Goal: Task Accomplishment & Management: Manage account settings

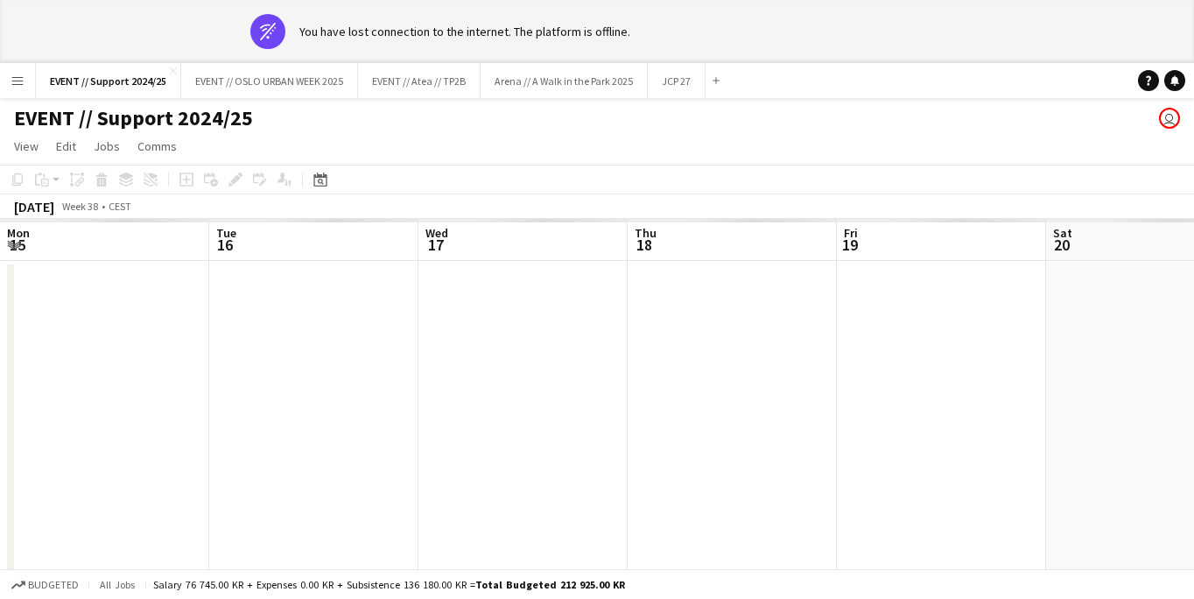
scroll to position [0, 418]
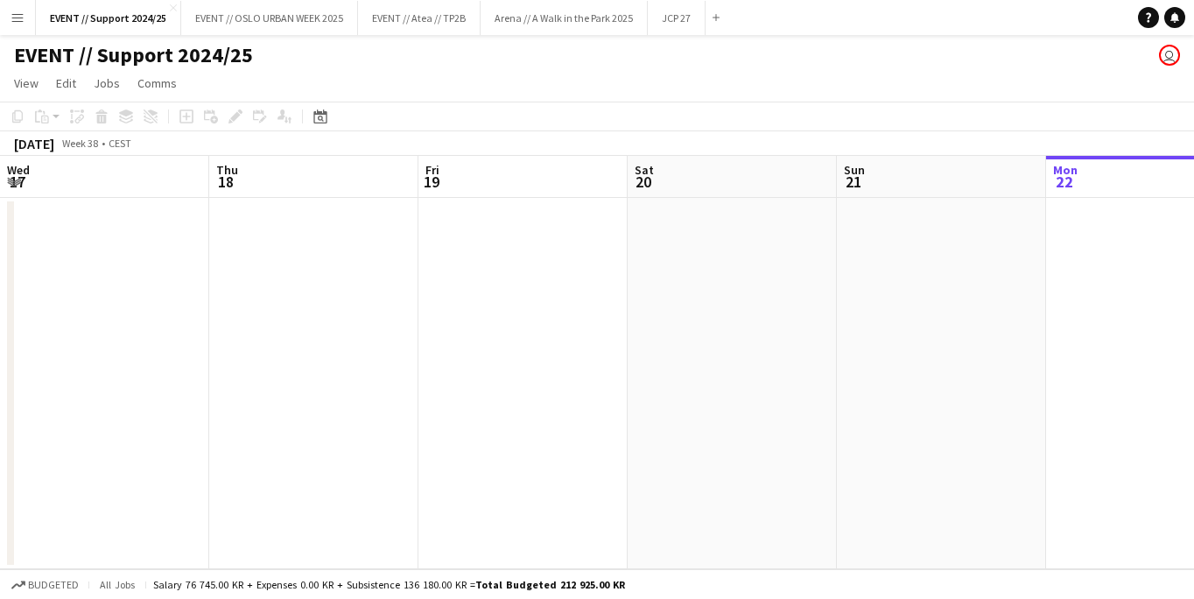
click at [23, 15] on app-icon "Menu" at bounding box center [18, 18] width 14 height 14
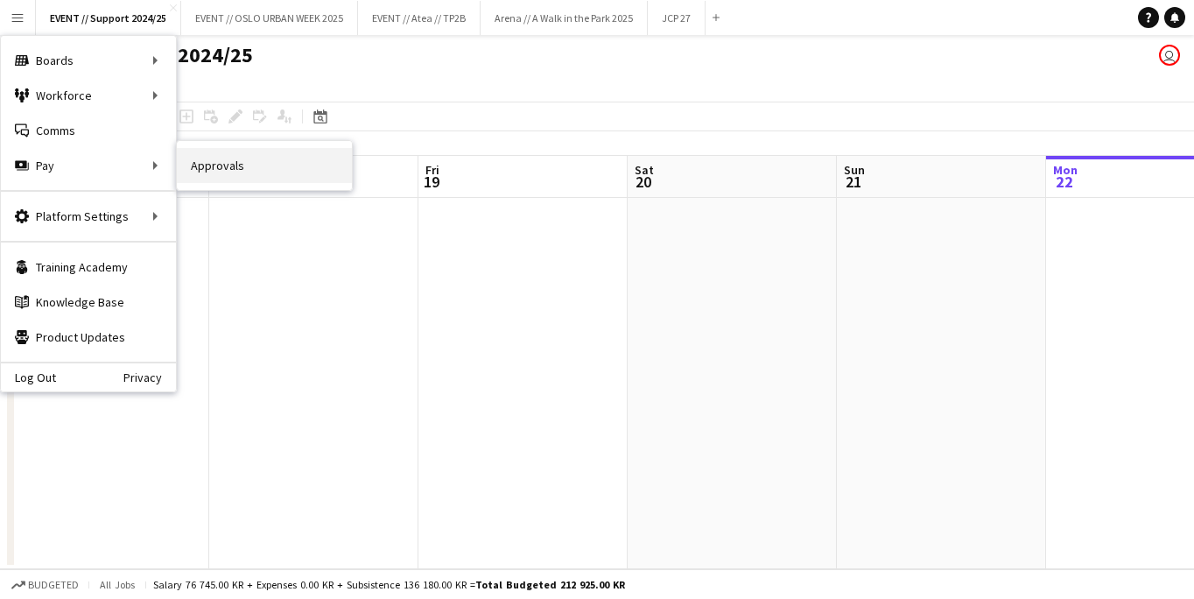
click at [221, 171] on link "Approvals" at bounding box center [264, 165] width 175 height 35
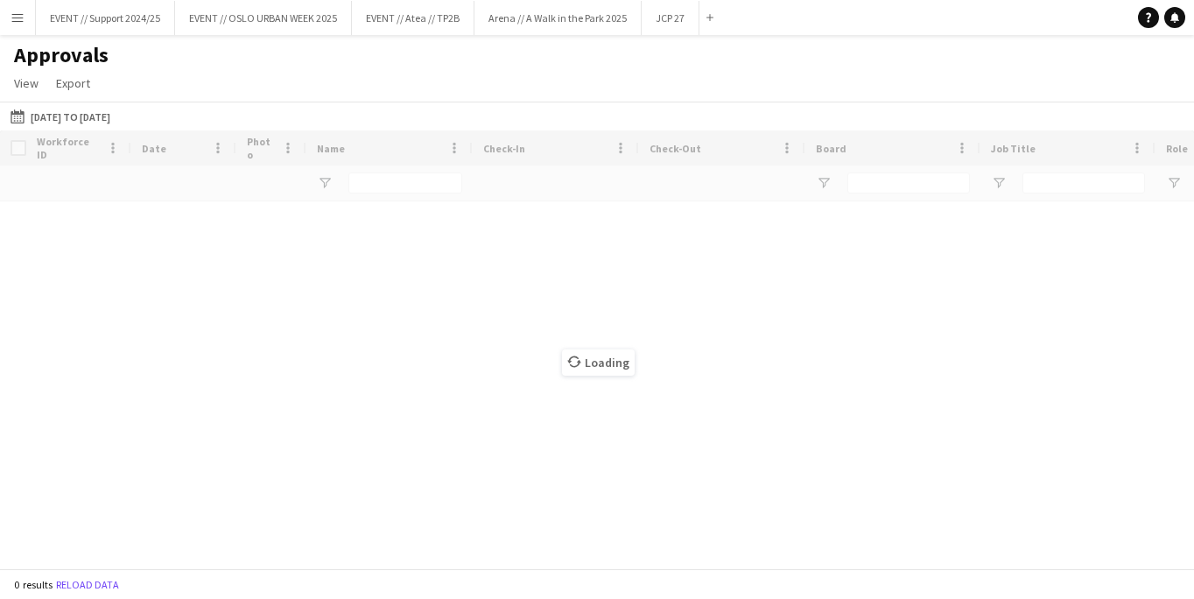
type input "******"
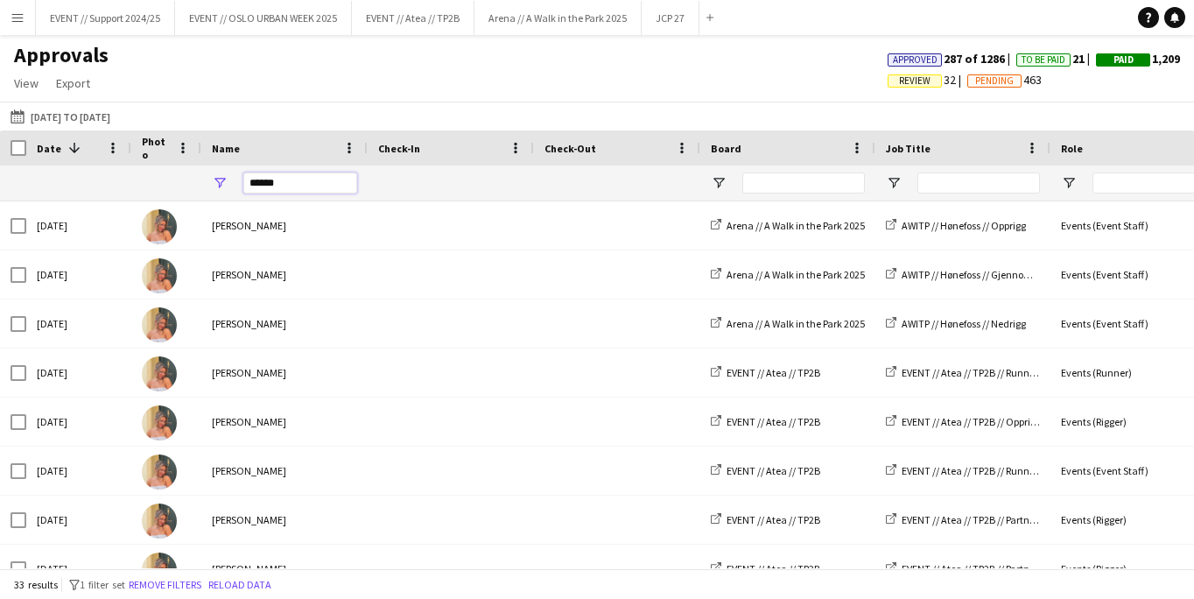
click at [300, 179] on input "******" at bounding box center [300, 182] width 114 height 21
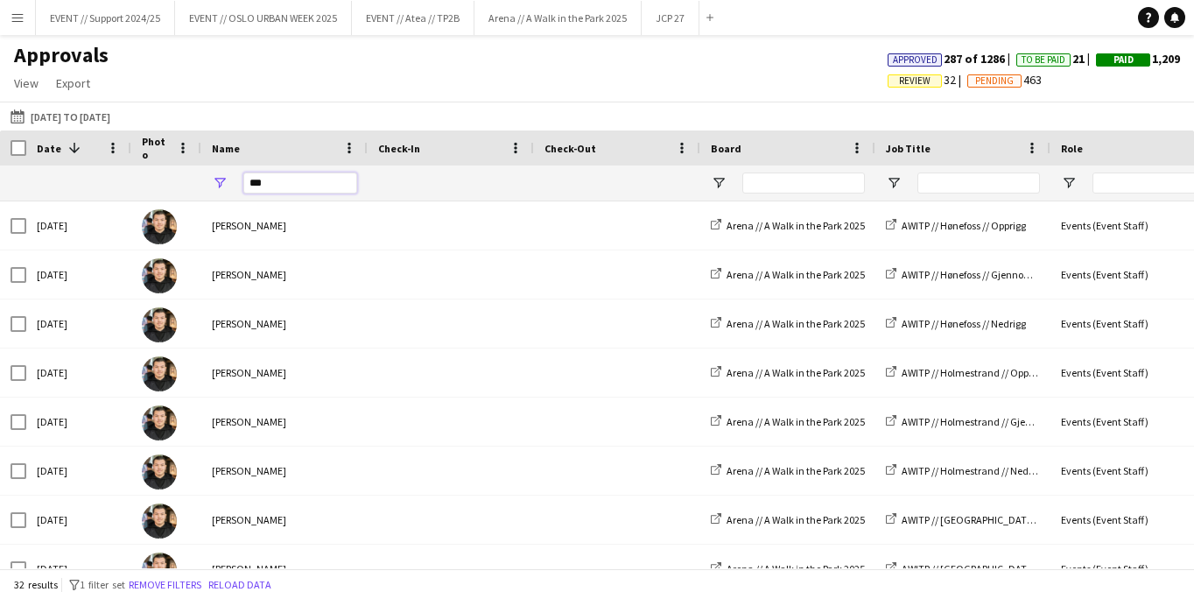
type input "***"
click at [825, 179] on input "Board Filter Input" at bounding box center [803, 182] width 123 height 21
type input "*"
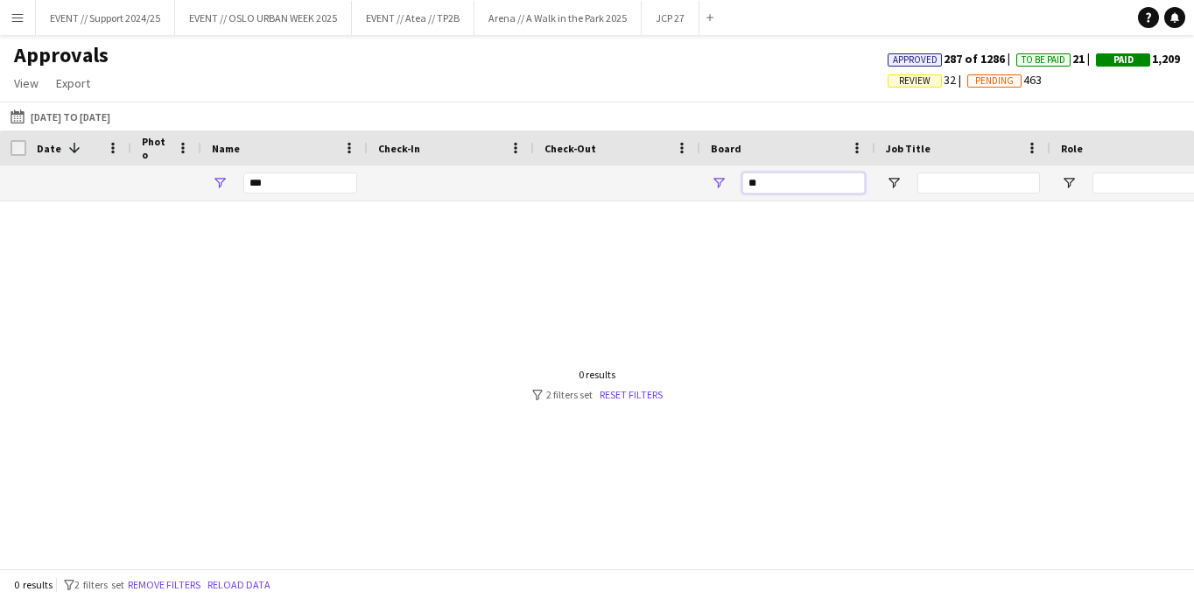
type input "*"
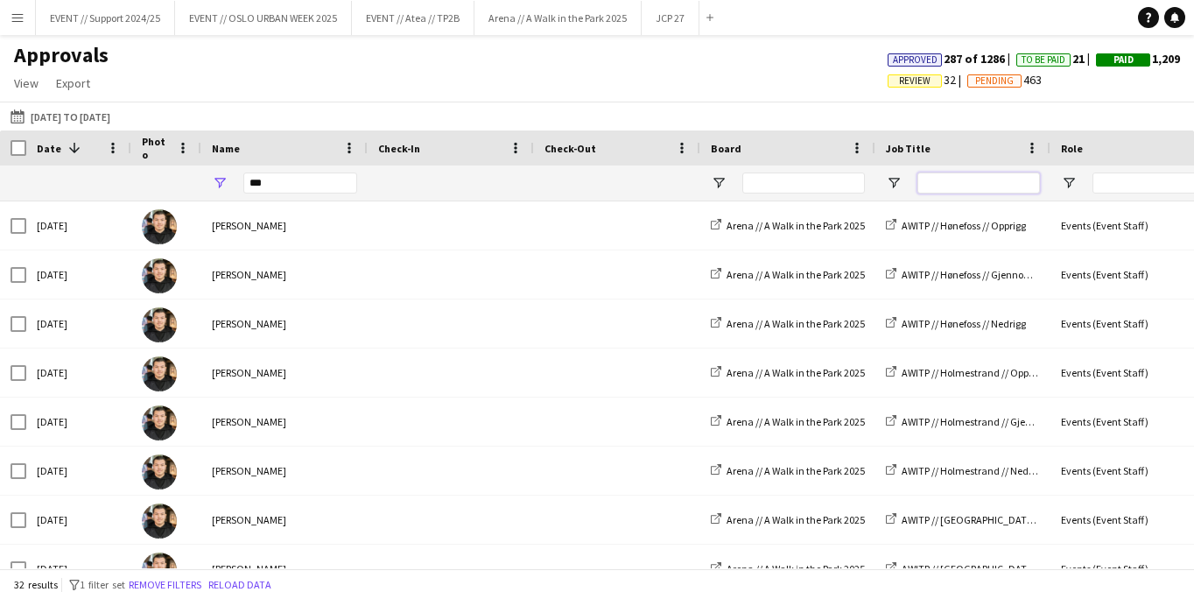
click at [953, 187] on input "Job Title Filter Input" at bounding box center [978, 182] width 123 height 21
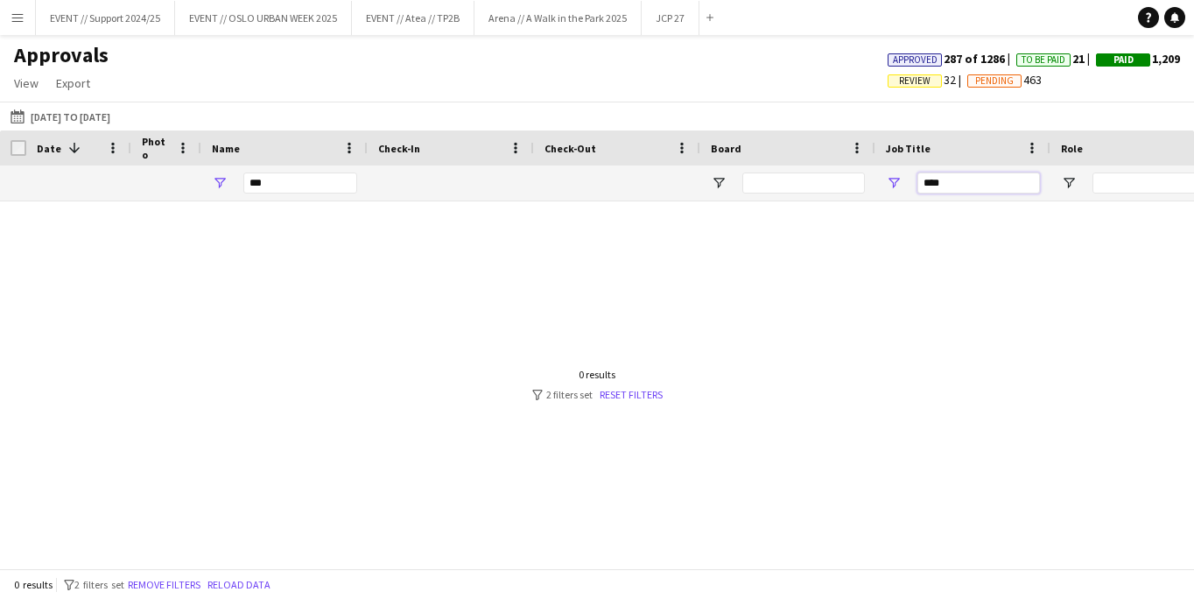
type input "****"
click at [298, 186] on input "***" at bounding box center [300, 182] width 114 height 21
type input "*"
type input "***"
click at [57, 120] on button "[DATE] to [DATE] [DATE] to [DATE]" at bounding box center [60, 116] width 107 height 21
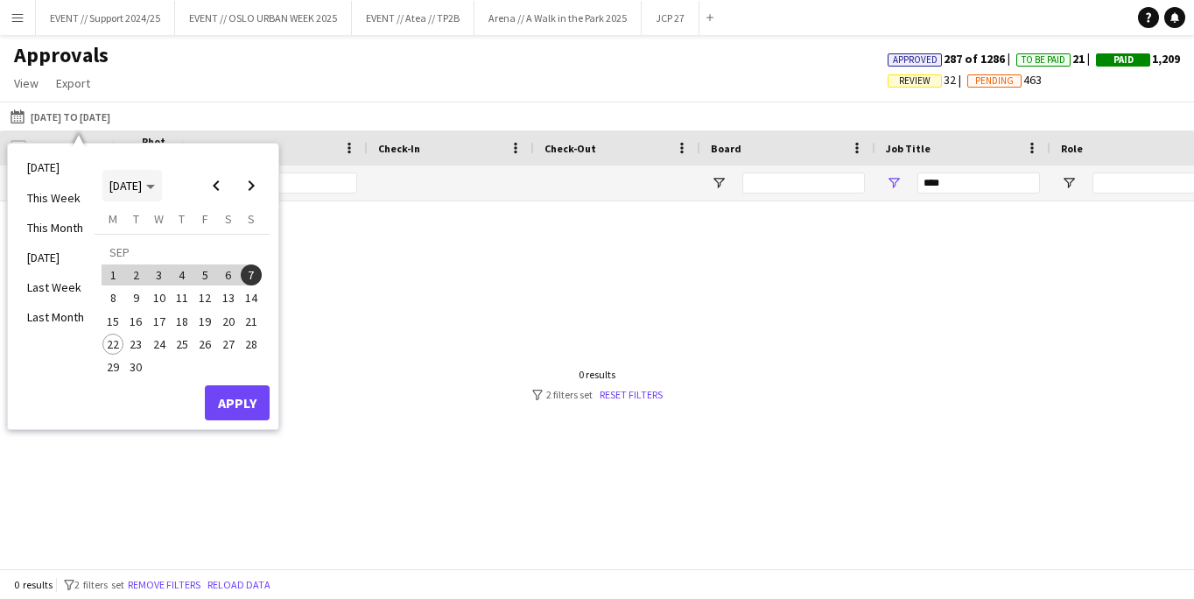
click at [142, 186] on span "[DATE]" at bounding box center [125, 186] width 32 height 16
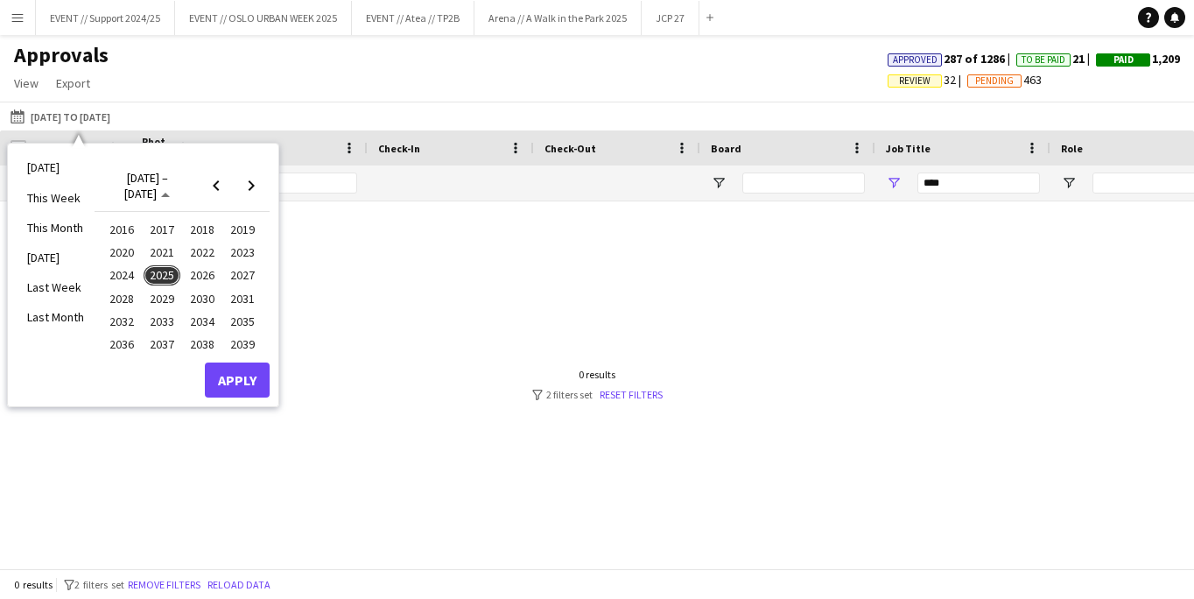
click at [164, 272] on span "2025" at bounding box center [162, 275] width 36 height 21
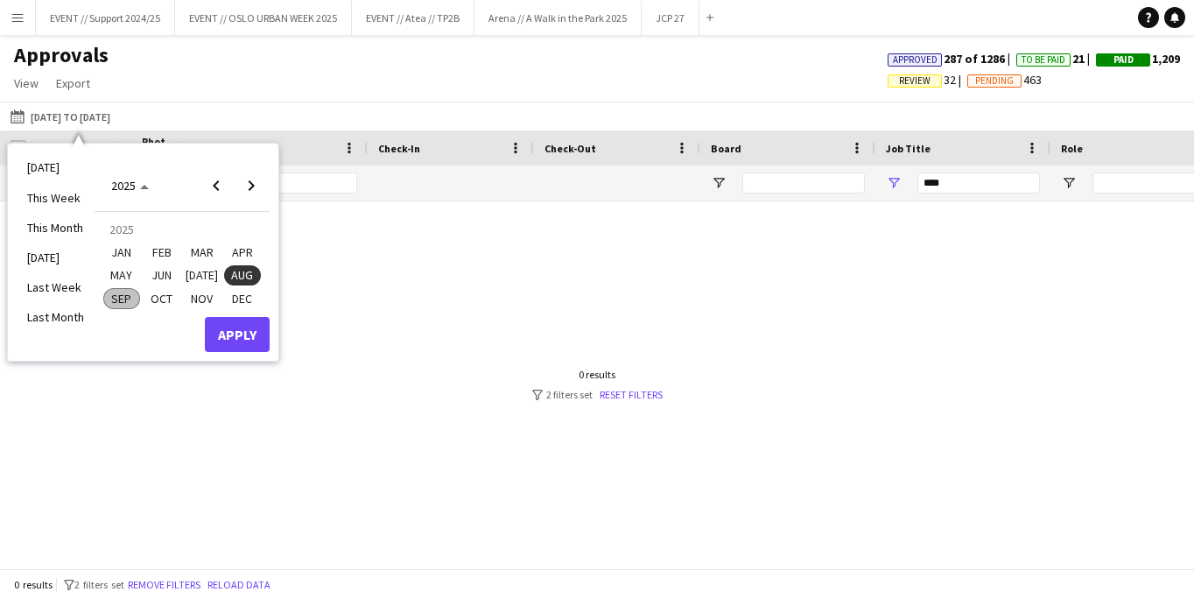
click at [157, 270] on span "JUN" at bounding box center [162, 275] width 36 height 21
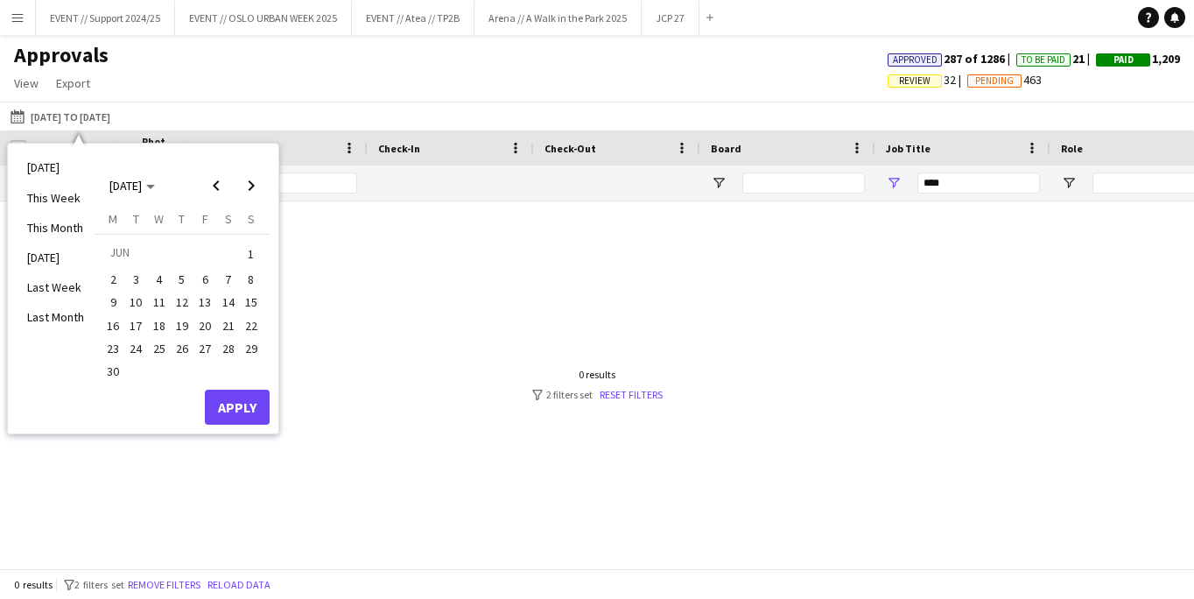
click at [254, 254] on span "1" at bounding box center [251, 254] width 21 height 25
click at [249, 186] on span "Next month" at bounding box center [251, 185] width 35 height 35
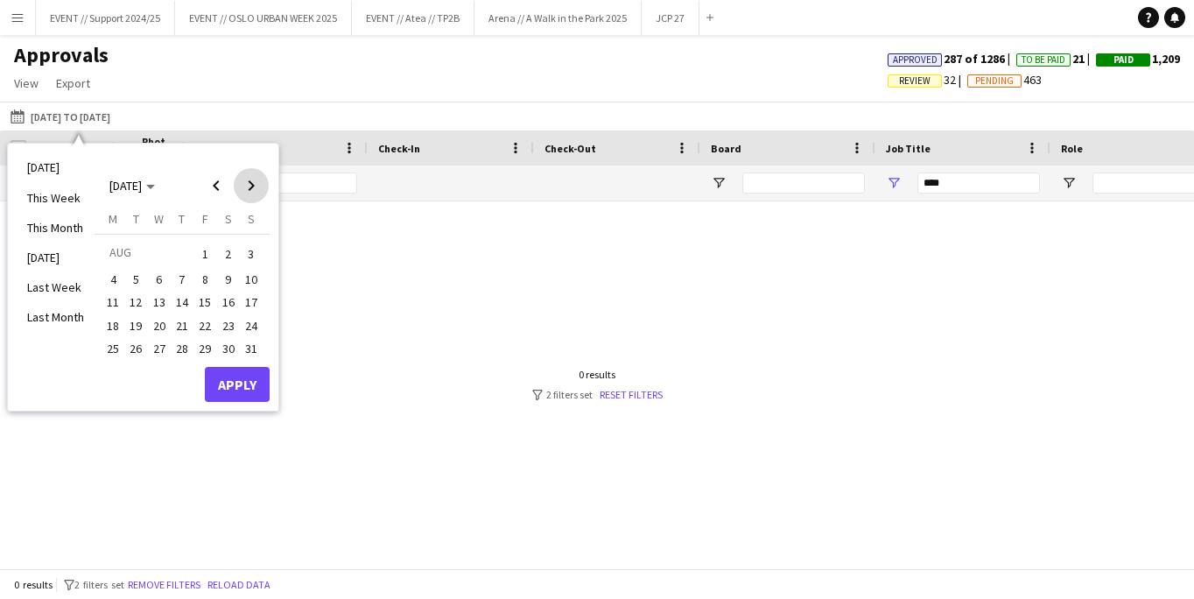
click at [249, 186] on span "Next month" at bounding box center [251, 185] width 35 height 35
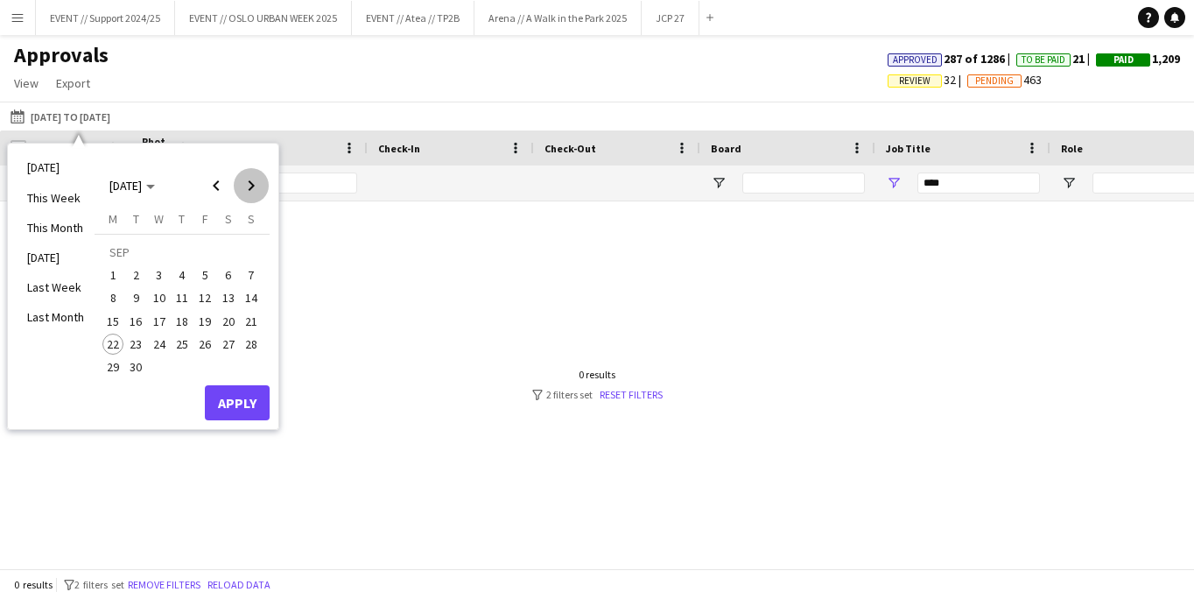
click at [249, 186] on span "Next month" at bounding box center [251, 185] width 35 height 35
click at [210, 185] on span "Previous month" at bounding box center [216, 185] width 35 height 35
click at [131, 341] on span "23" at bounding box center [136, 343] width 21 height 21
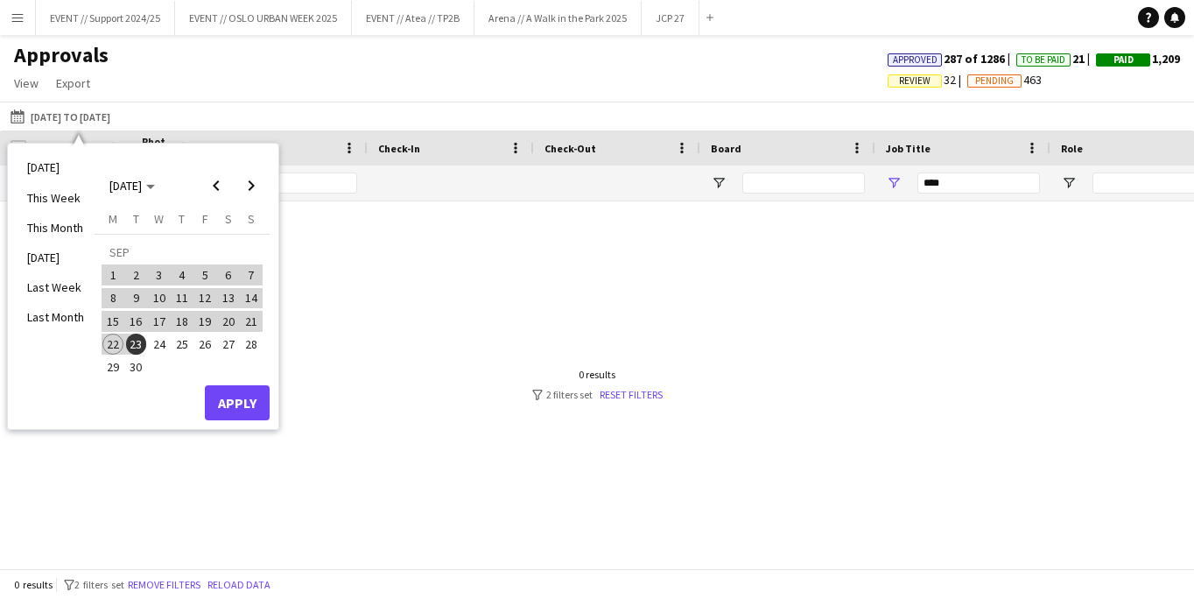
click at [242, 408] on button "Apply" at bounding box center [237, 402] width 65 height 35
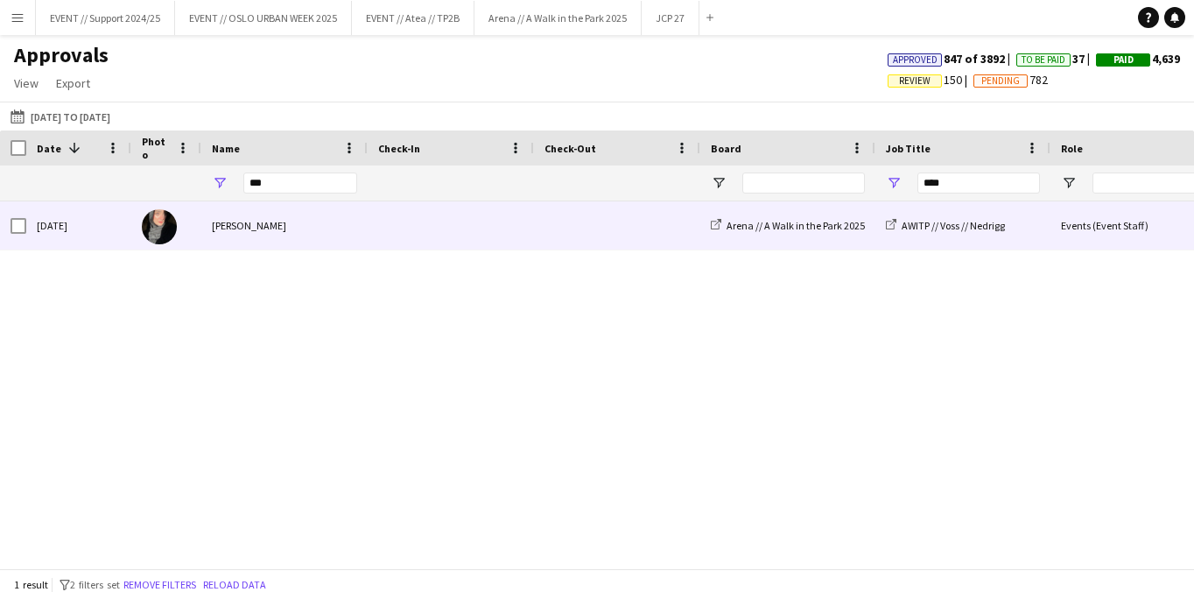
click at [259, 221] on div "[PERSON_NAME]" at bounding box center [284, 225] width 166 height 48
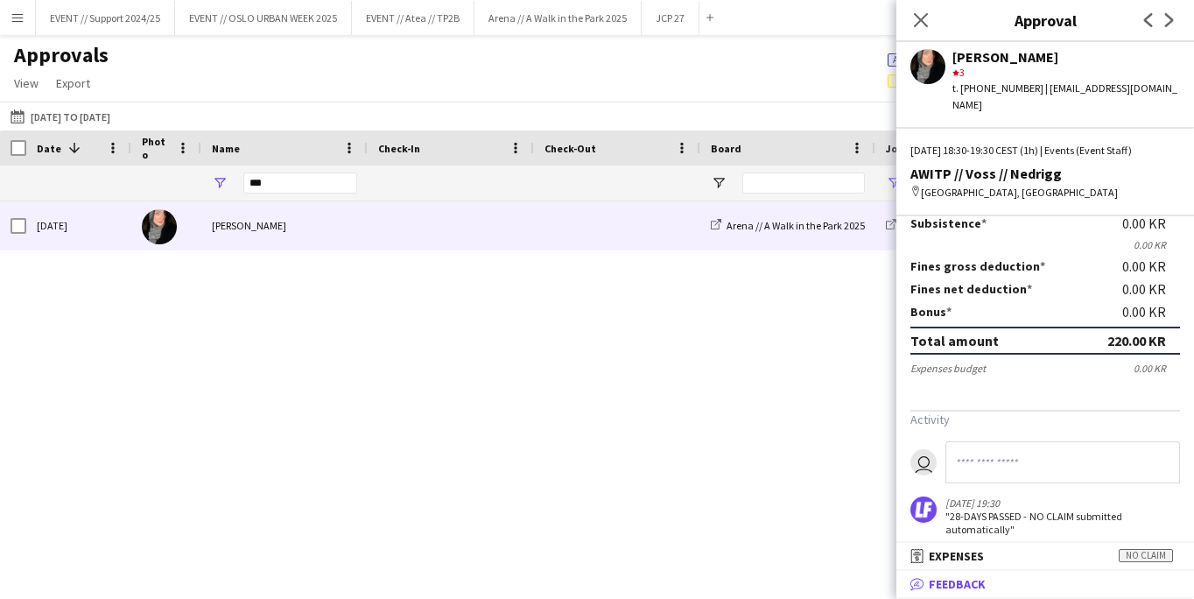
click at [955, 585] on span "Feedback" at bounding box center [957, 584] width 57 height 16
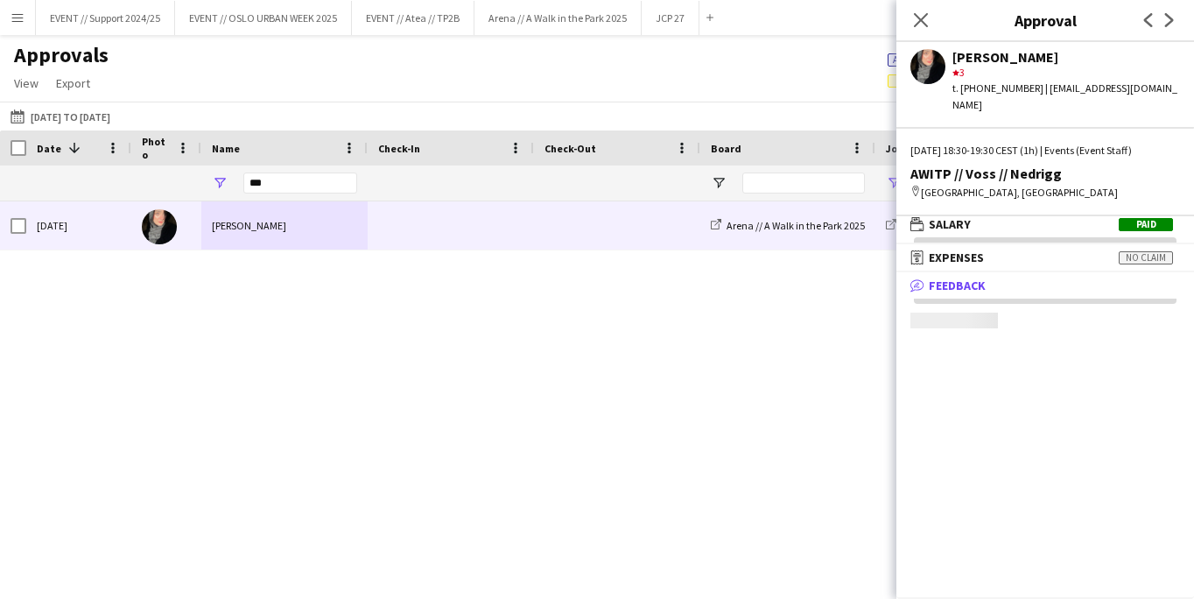
scroll to position [5, 0]
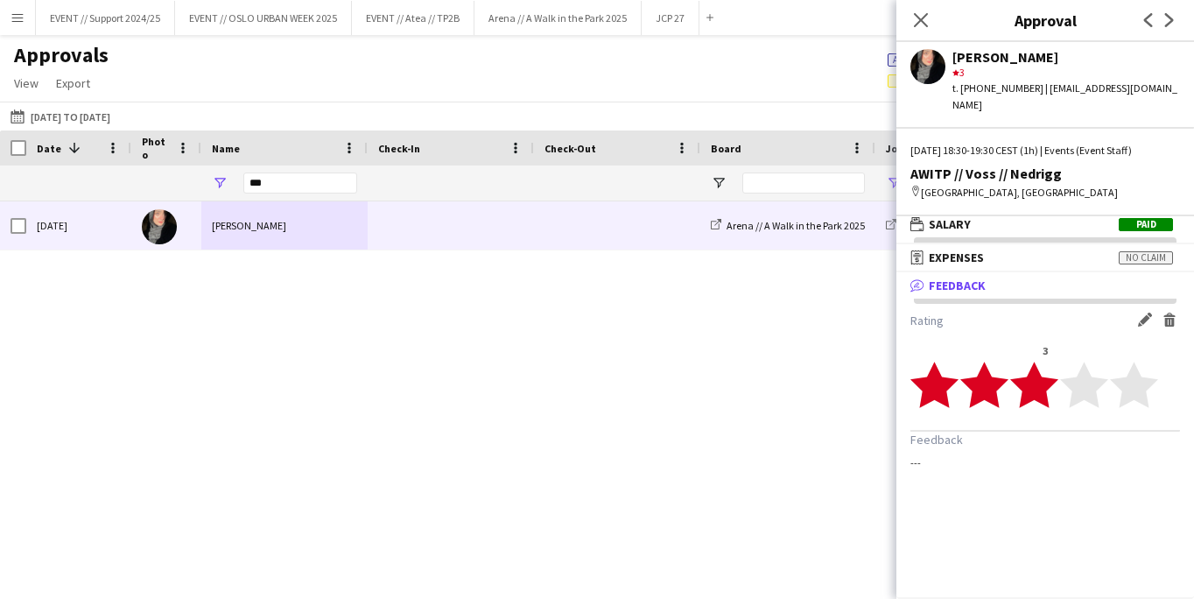
click at [931, 67] on app-user-avatar at bounding box center [927, 66] width 35 height 35
click at [919, 15] on icon "Close pop-in" at bounding box center [920, 19] width 17 height 17
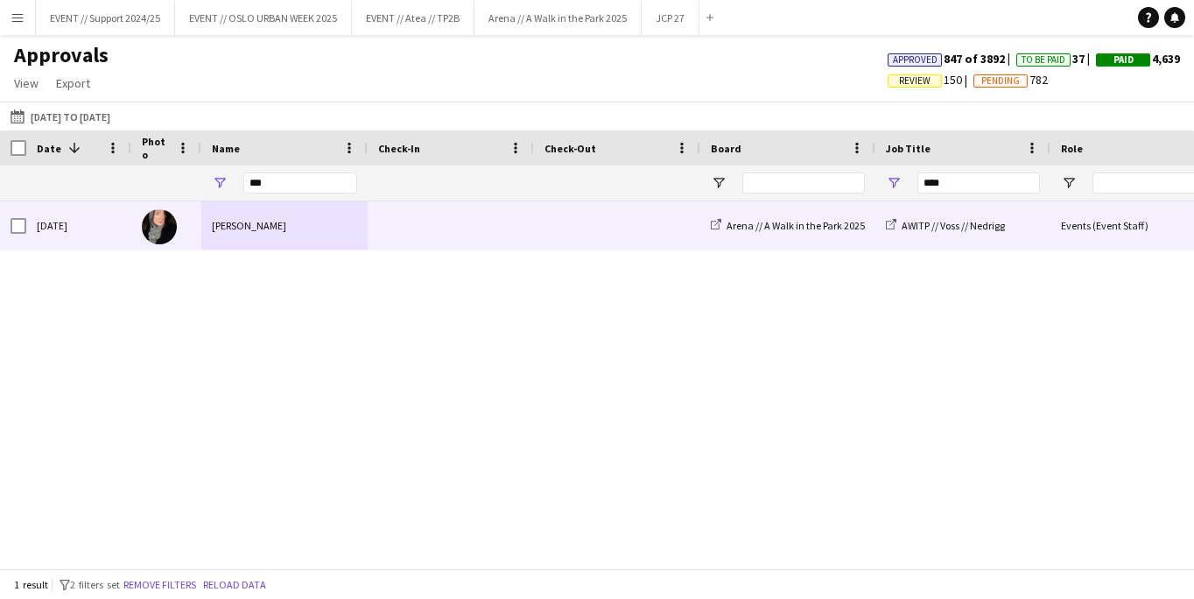
click at [254, 221] on div "[PERSON_NAME]" at bounding box center [284, 225] width 166 height 48
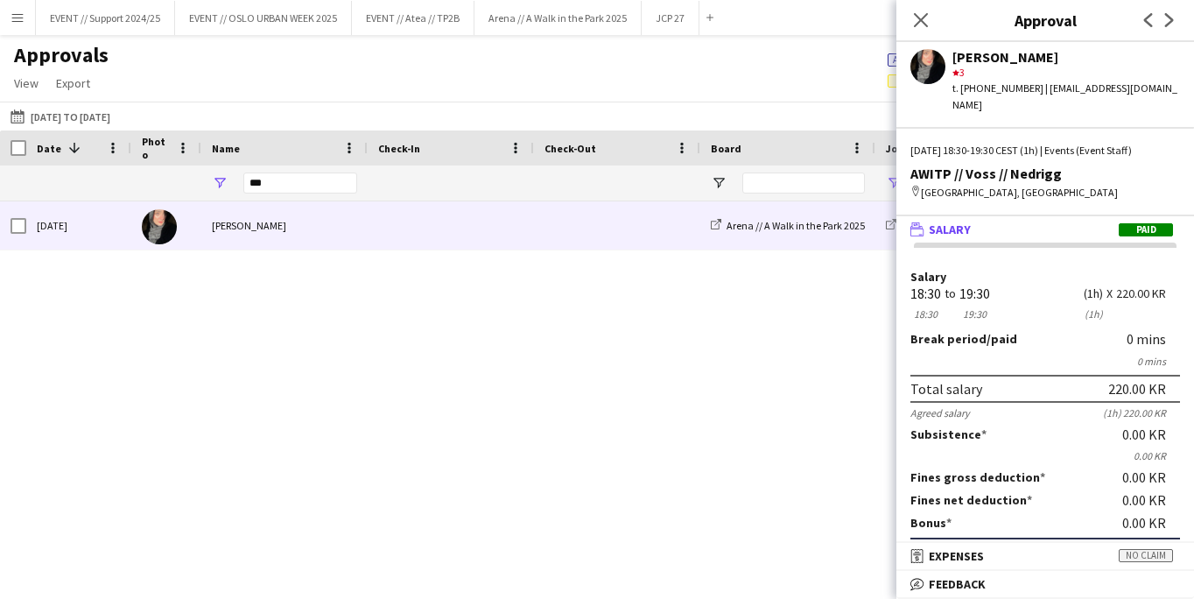
click at [925, 62] on app-user-avatar at bounding box center [927, 66] width 35 height 35
click at [353, 284] on div "[DATE] [PERSON_NAME] Arena // A Walk in the Park 2025 AWITP // Voss // Nedrigg …" at bounding box center [597, 384] width 1194 height 367
click at [14, 17] on app-icon "Menu" at bounding box center [18, 18] width 14 height 14
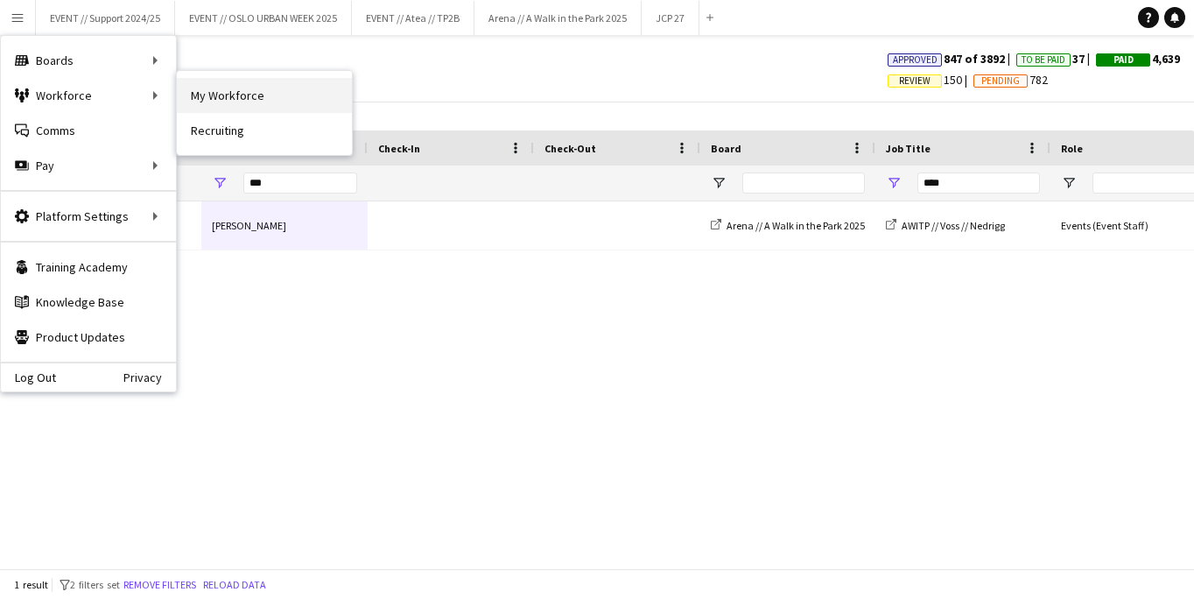
click at [213, 94] on link "My Workforce" at bounding box center [264, 95] width 175 height 35
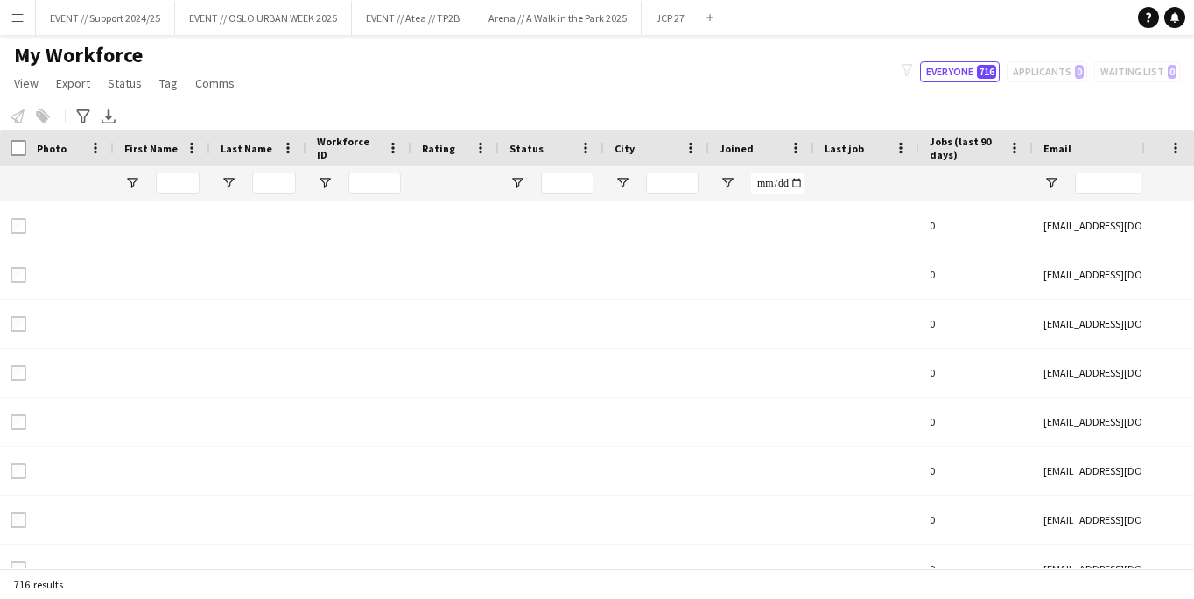
type input "*****"
type input "**********"
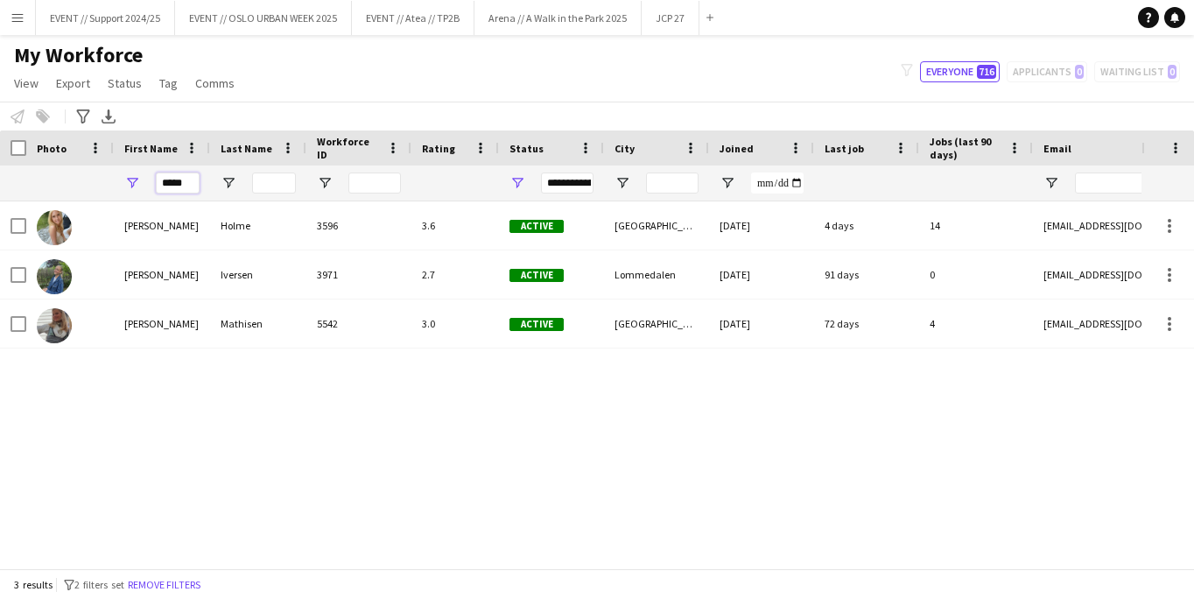
click at [190, 179] on input "*****" at bounding box center [178, 182] width 44 height 21
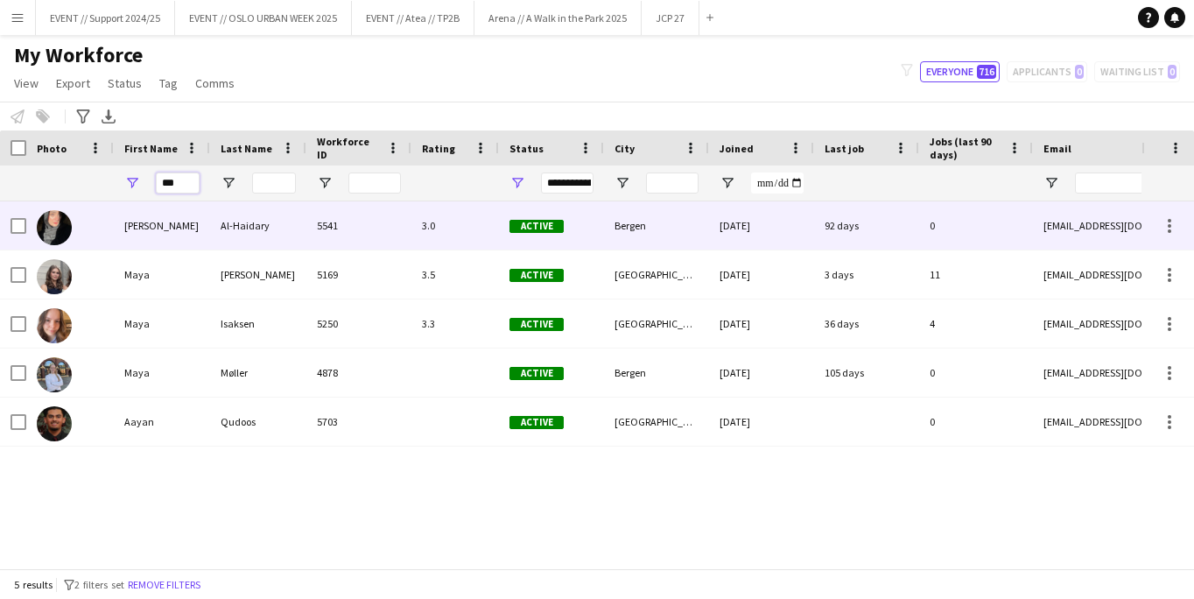
type input "***"
click at [210, 225] on div "Al-Haidary" at bounding box center [258, 225] width 96 height 48
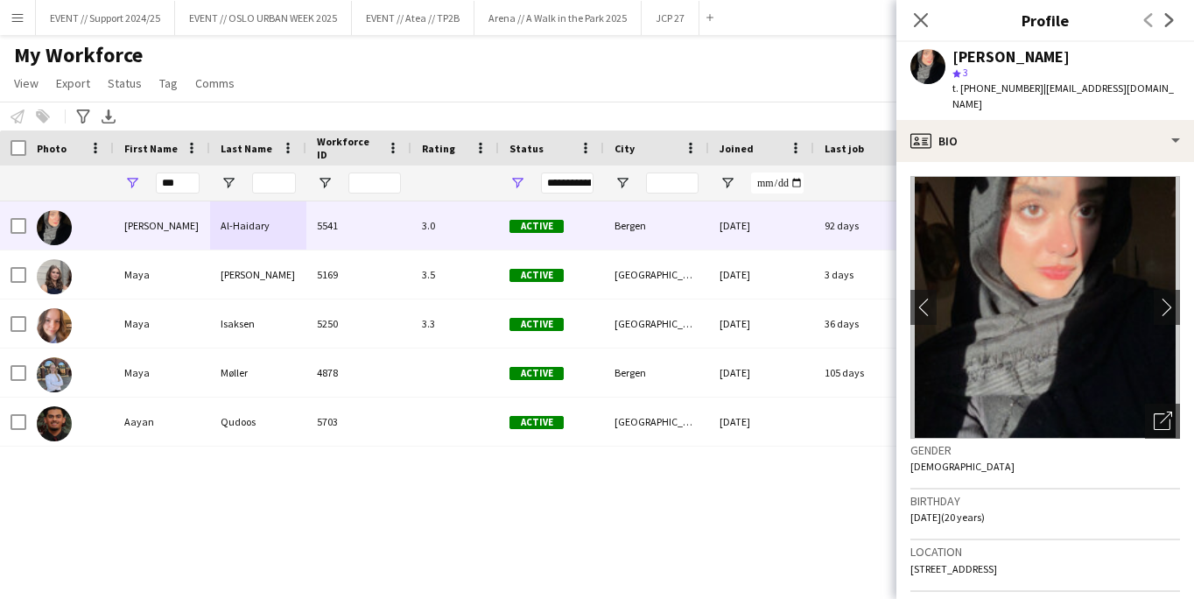
click at [927, 61] on app-user-avatar at bounding box center [927, 66] width 35 height 35
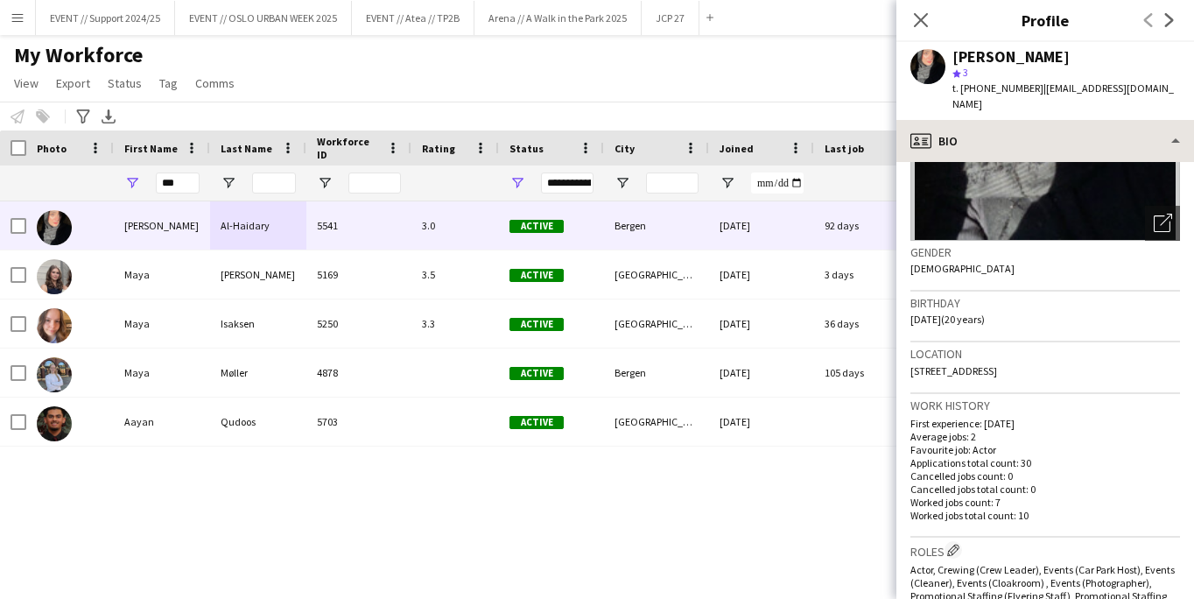
scroll to position [148, 0]
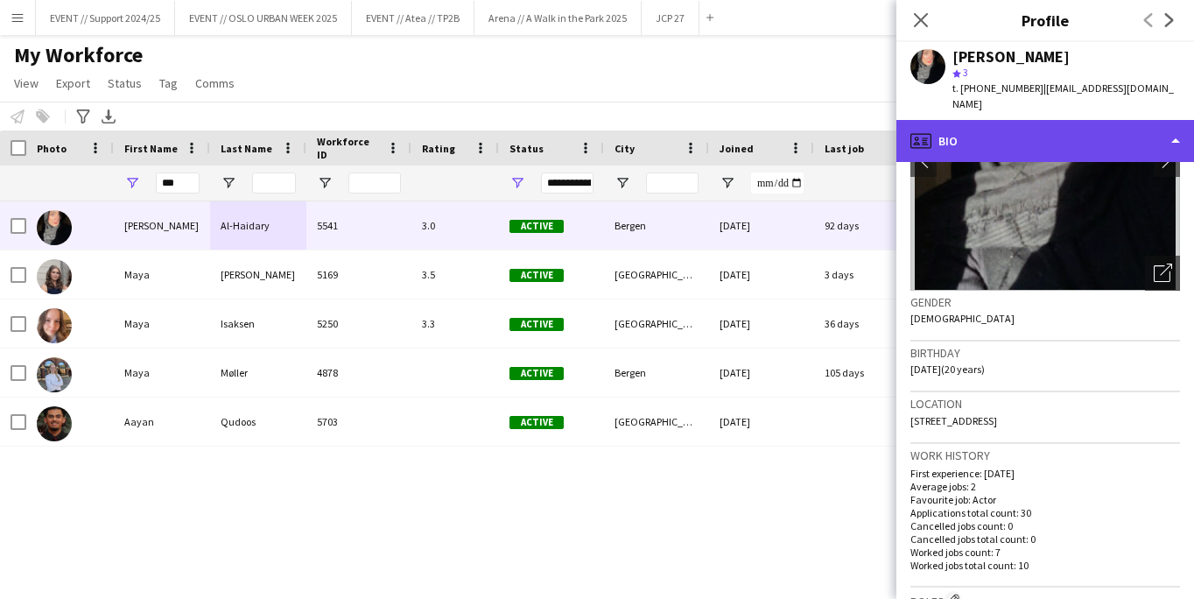
click at [1071, 125] on div "profile Bio" at bounding box center [1045, 141] width 298 height 42
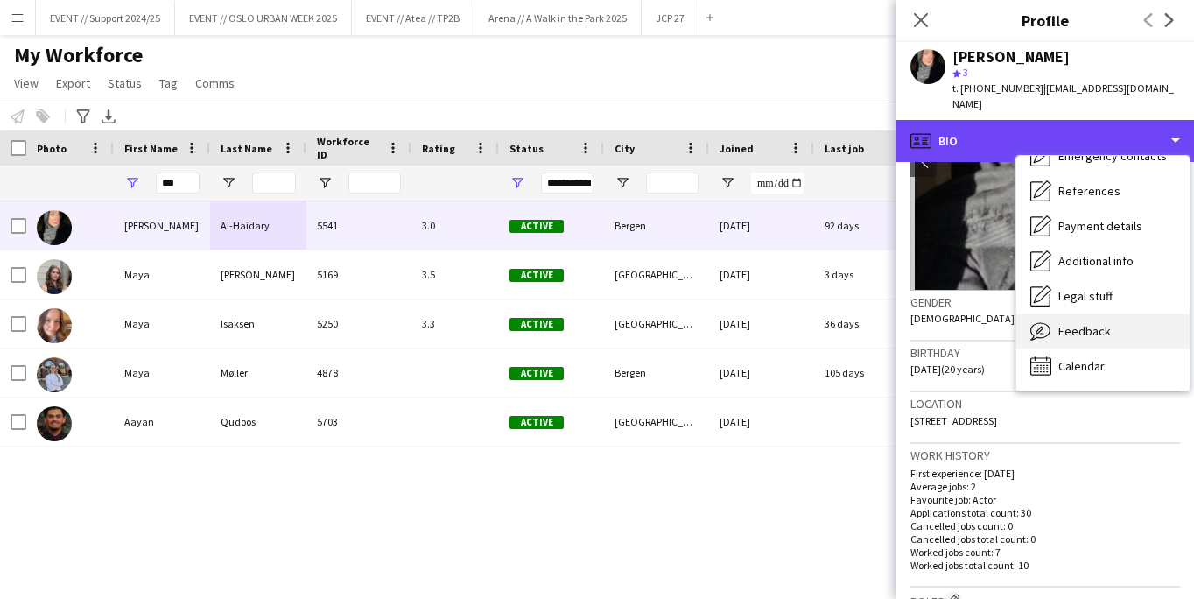
scroll to position [165, 0]
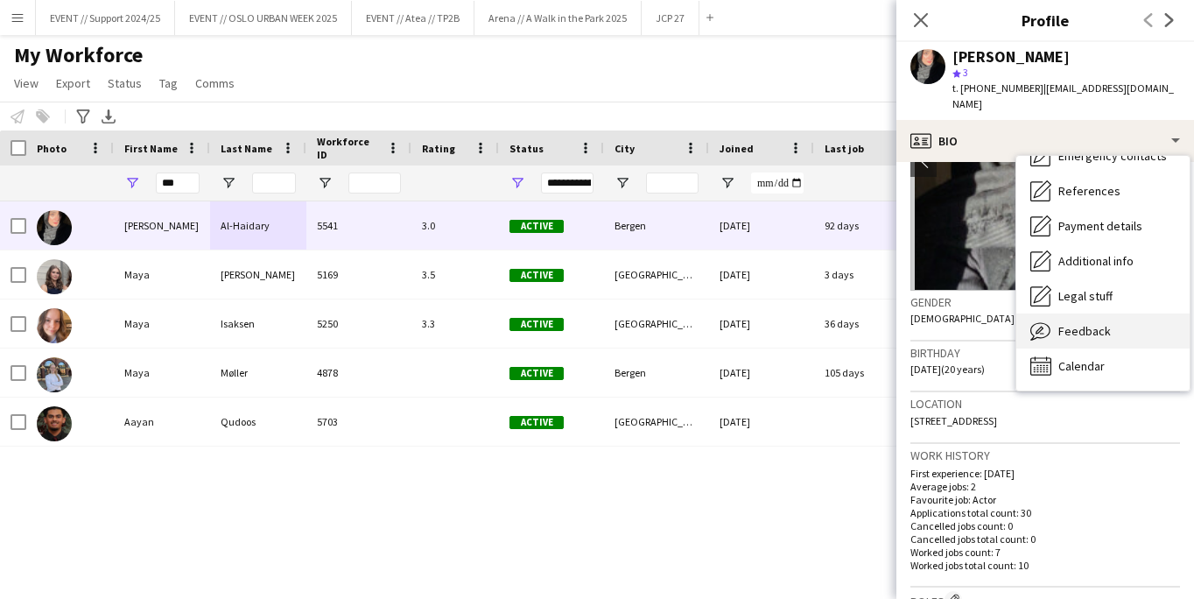
click at [1090, 323] on span "Feedback" at bounding box center [1084, 331] width 53 height 16
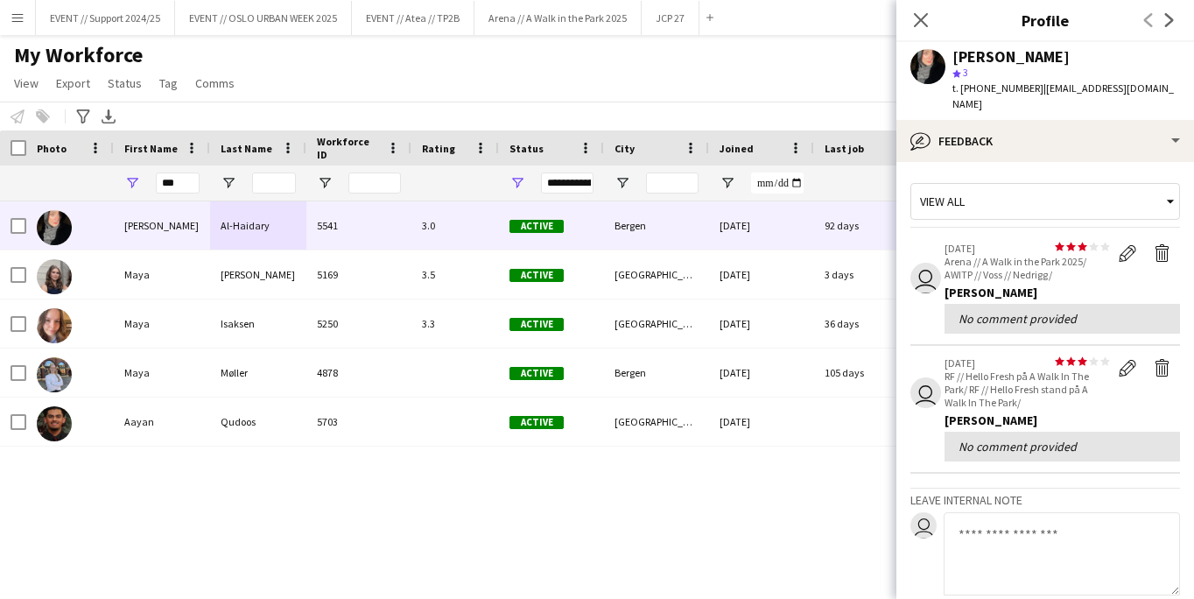
scroll to position [0, 0]
click at [922, 12] on icon "Close pop-in" at bounding box center [920, 19] width 17 height 17
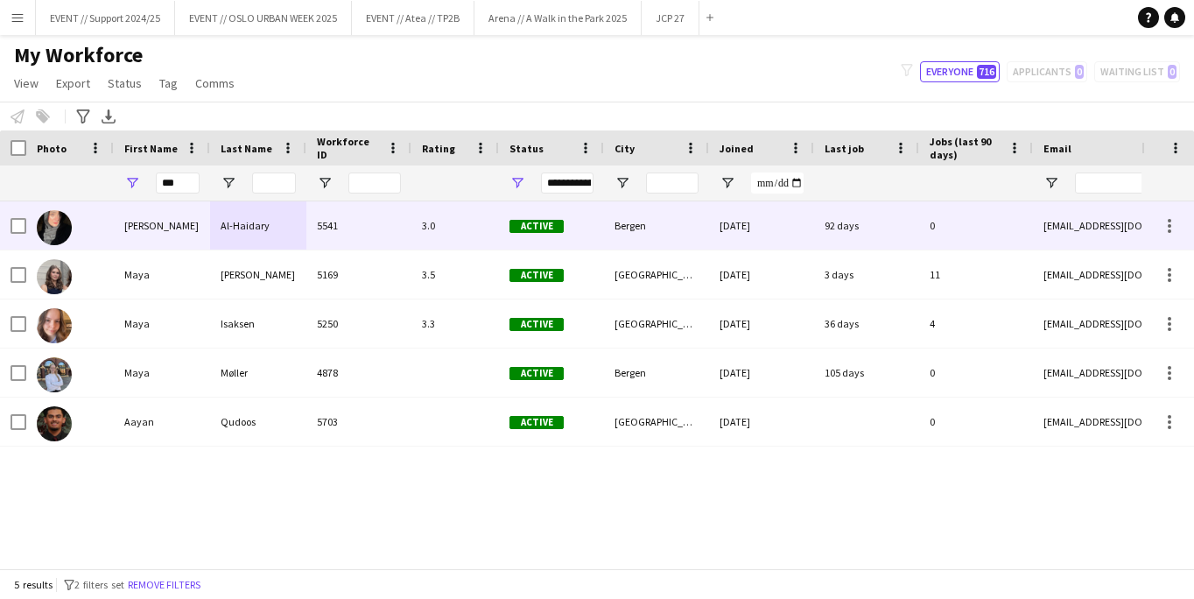
click at [158, 212] on div "[PERSON_NAME]" at bounding box center [162, 225] width 96 height 48
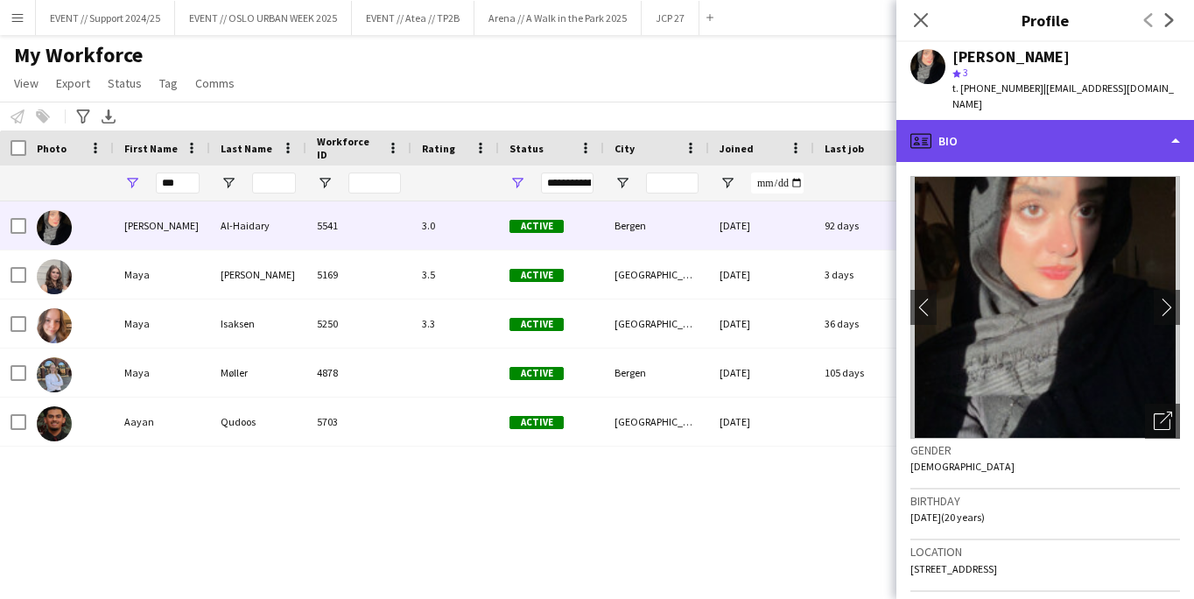
click at [1030, 131] on div "profile Bio" at bounding box center [1045, 141] width 298 height 42
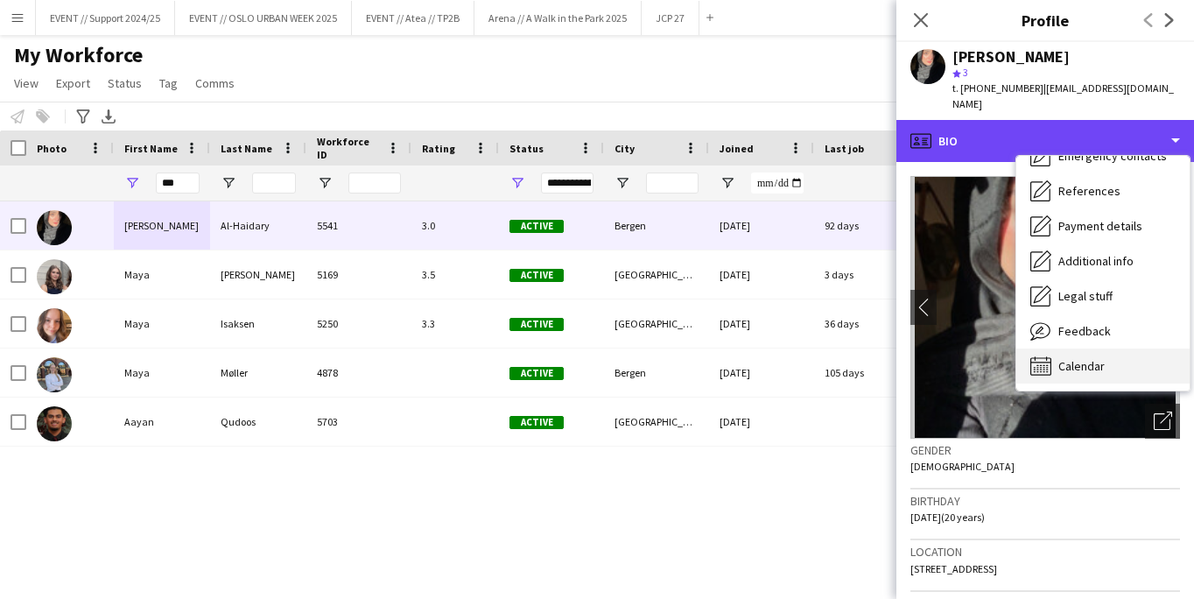
scroll to position [165, 0]
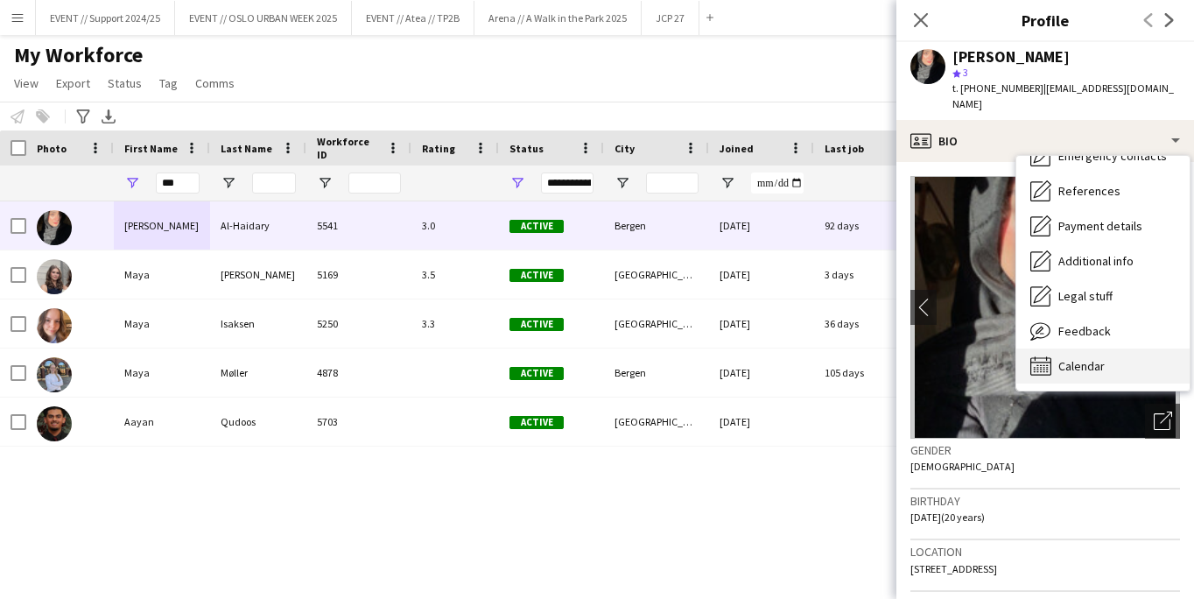
click at [1086, 358] on span "Calendar" at bounding box center [1081, 366] width 46 height 16
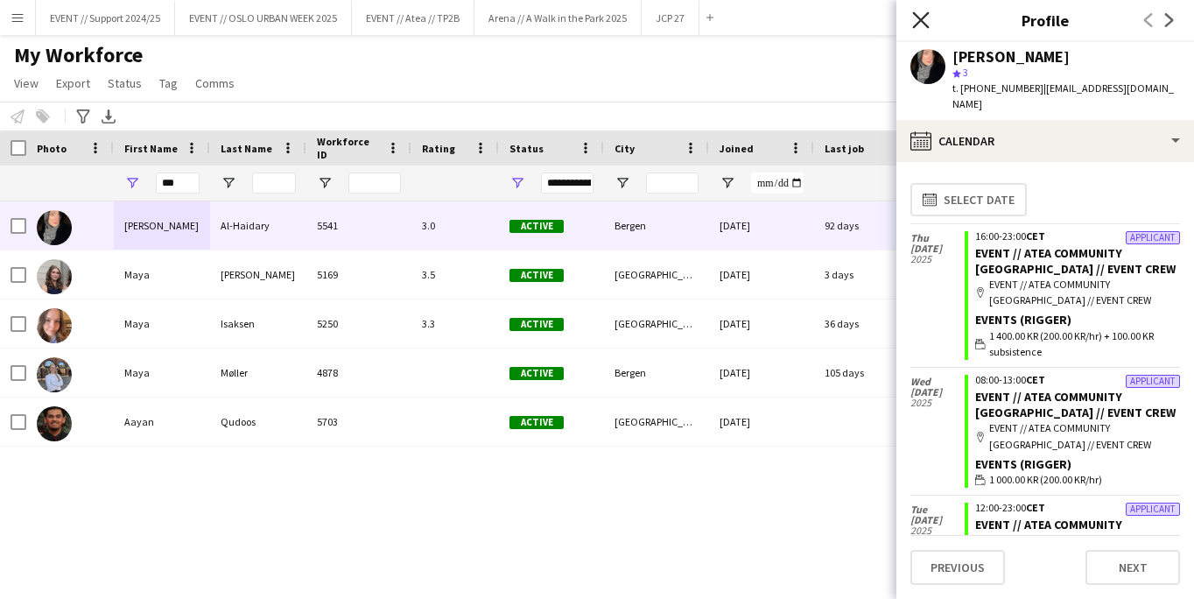
scroll to position [0, 0]
click at [918, 24] on icon at bounding box center [920, 19] width 17 height 17
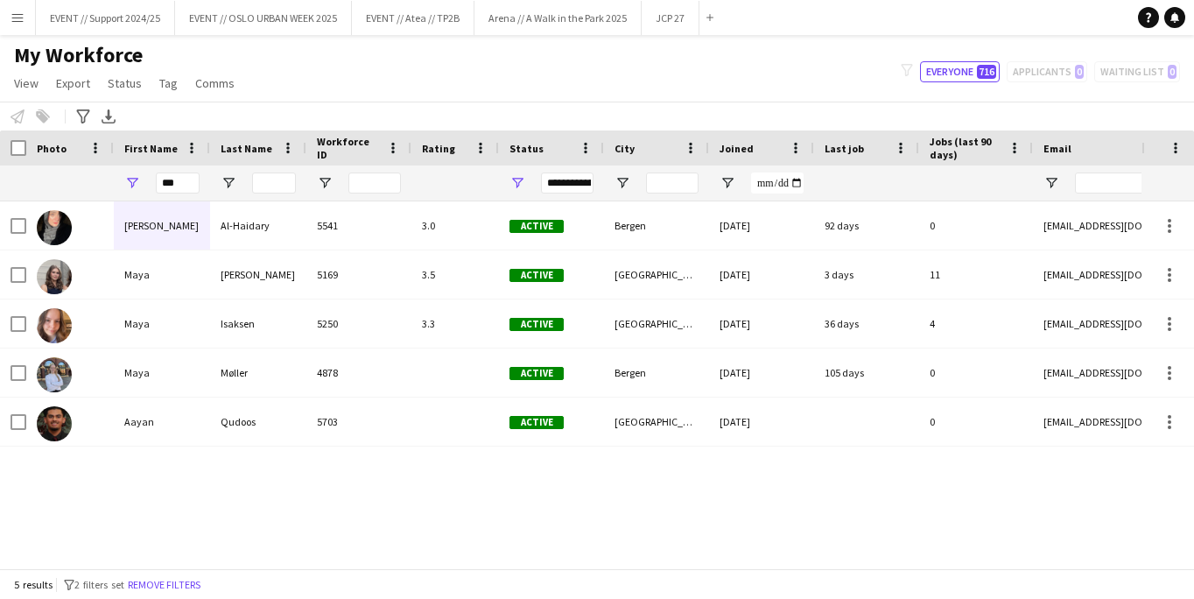
click at [25, 18] on button "Menu" at bounding box center [17, 17] width 35 height 35
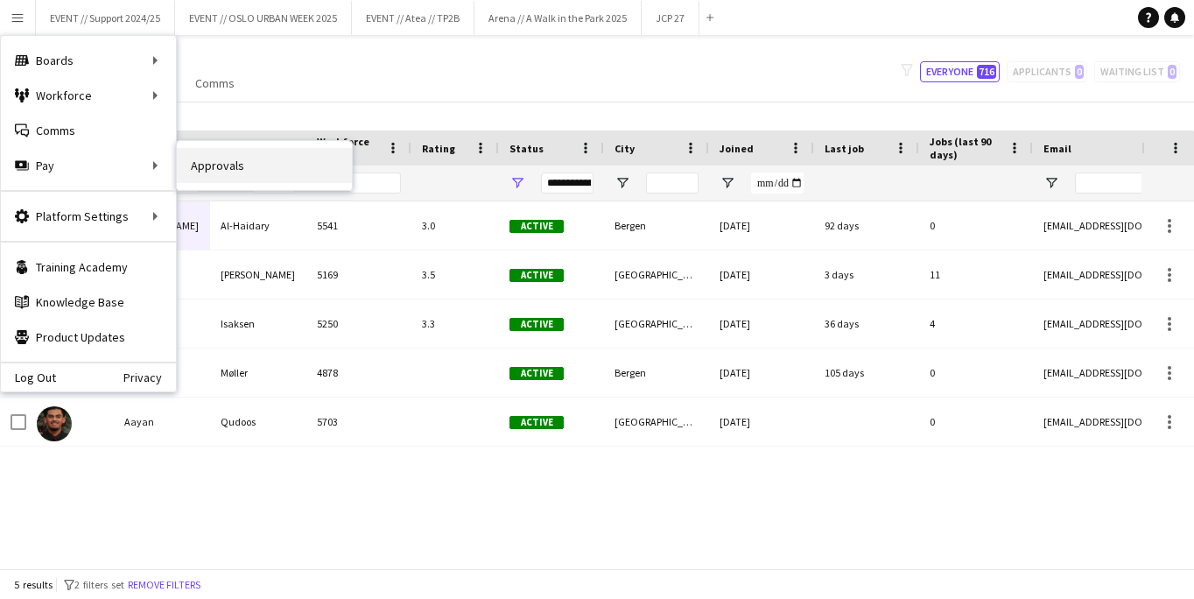
click at [233, 167] on link "Approvals" at bounding box center [264, 165] width 175 height 35
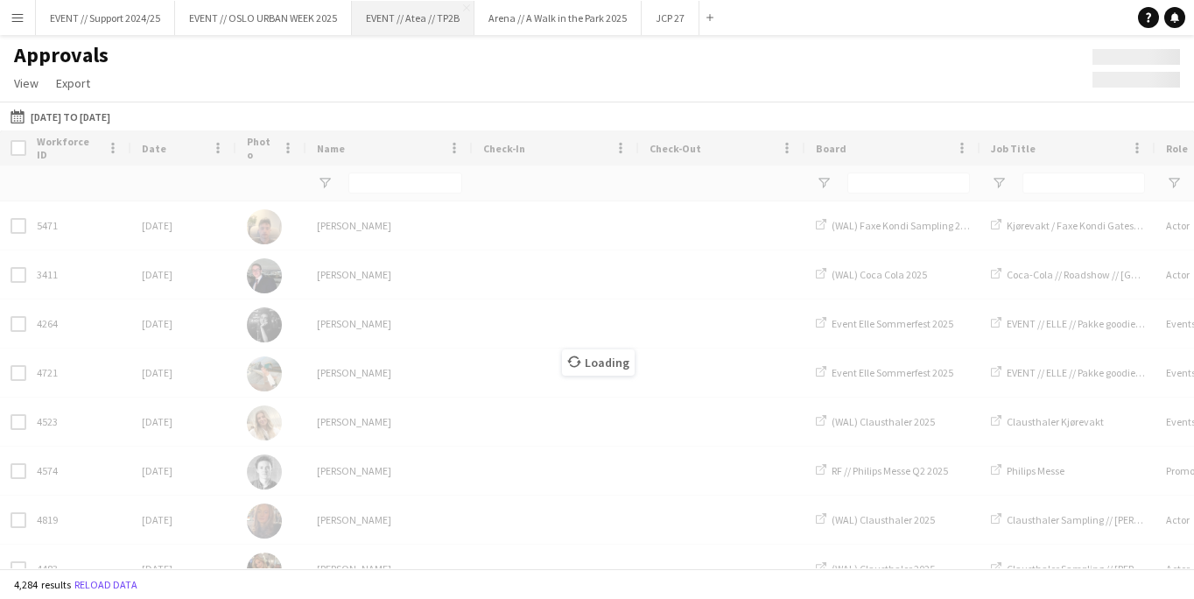
click at [424, 15] on button "EVENT // Atea // TP2B Close" at bounding box center [413, 18] width 123 height 34
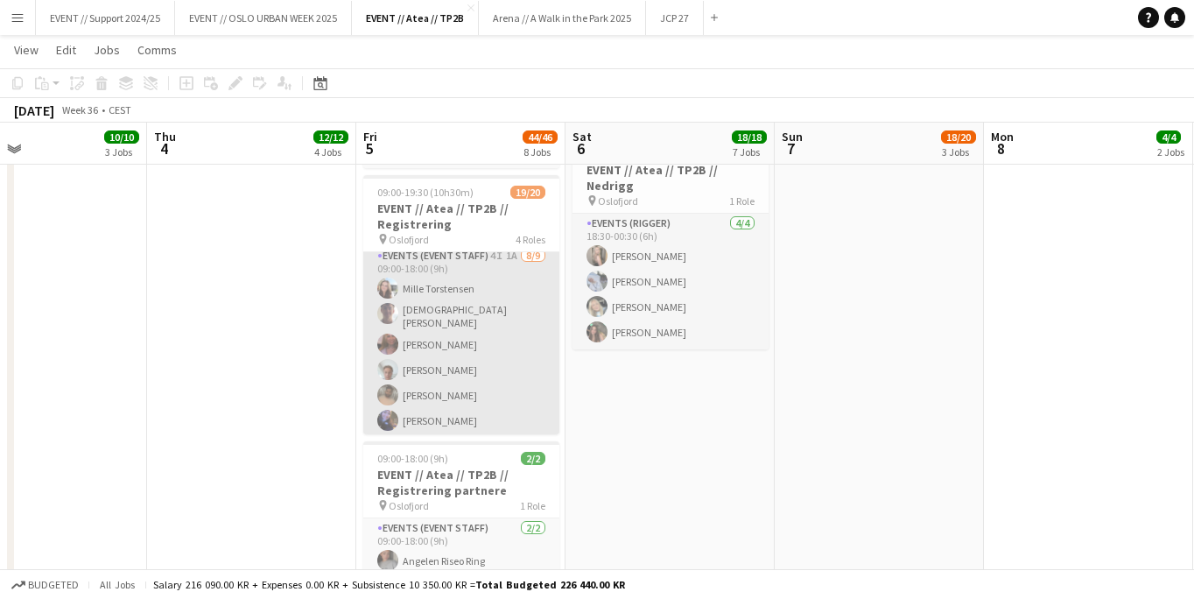
scroll to position [261, 0]
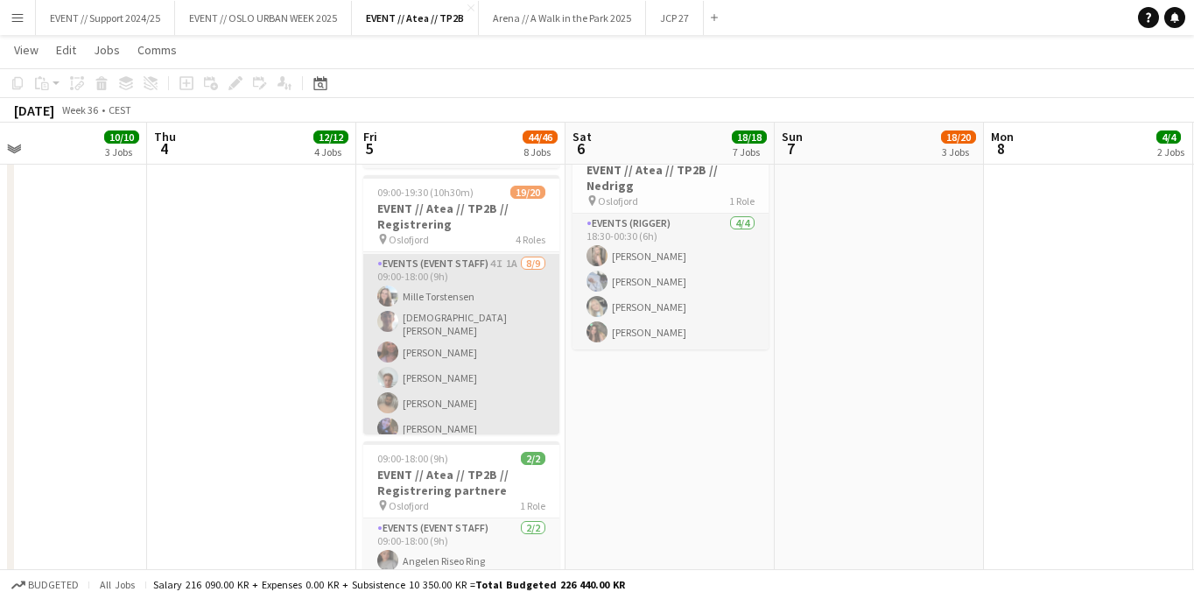
click at [510, 327] on app-card-role "Events (Event Staff) 4I 1A [DATE] 09:00-18:00 (9h) [PERSON_NAME] [PERSON_NAME] …" at bounding box center [461, 388] width 196 height 268
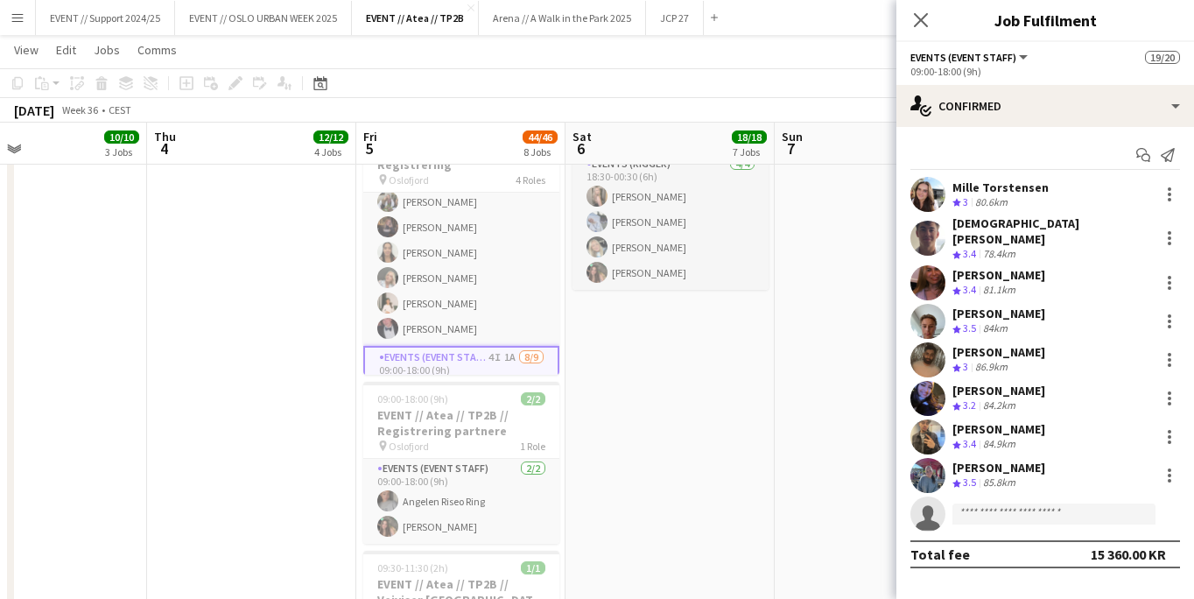
scroll to position [57, 0]
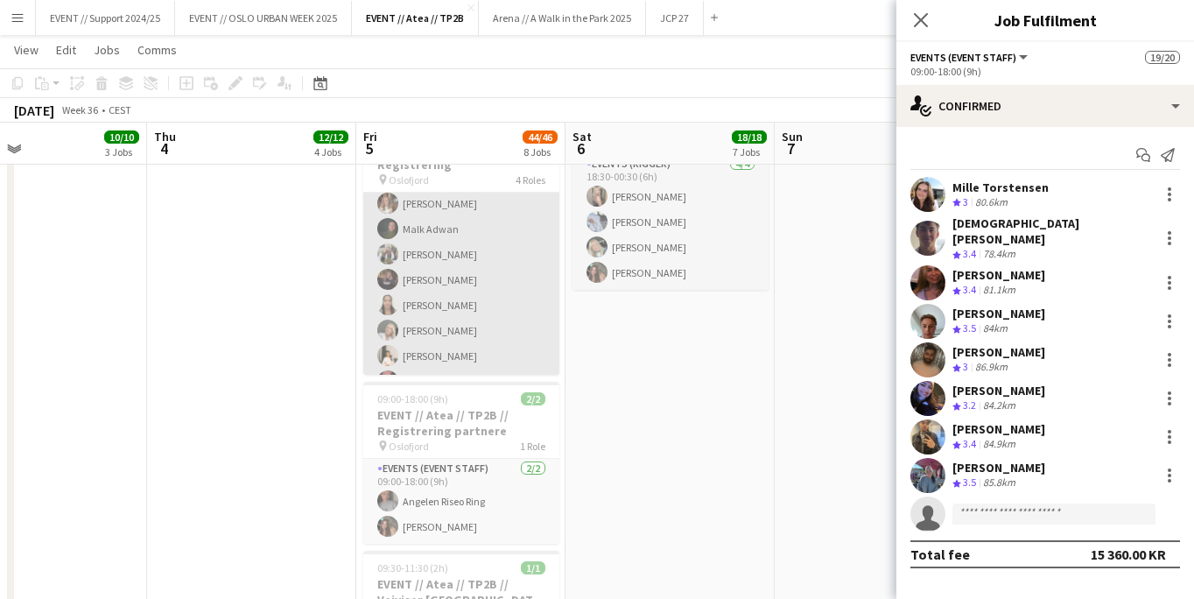
click at [474, 267] on app-card-role "Events (Event Staff) [DATE] 09:00-16:30 (7h30m) [PERSON_NAME] [PERSON_NAME] [PE…" at bounding box center [461, 267] width 196 height 263
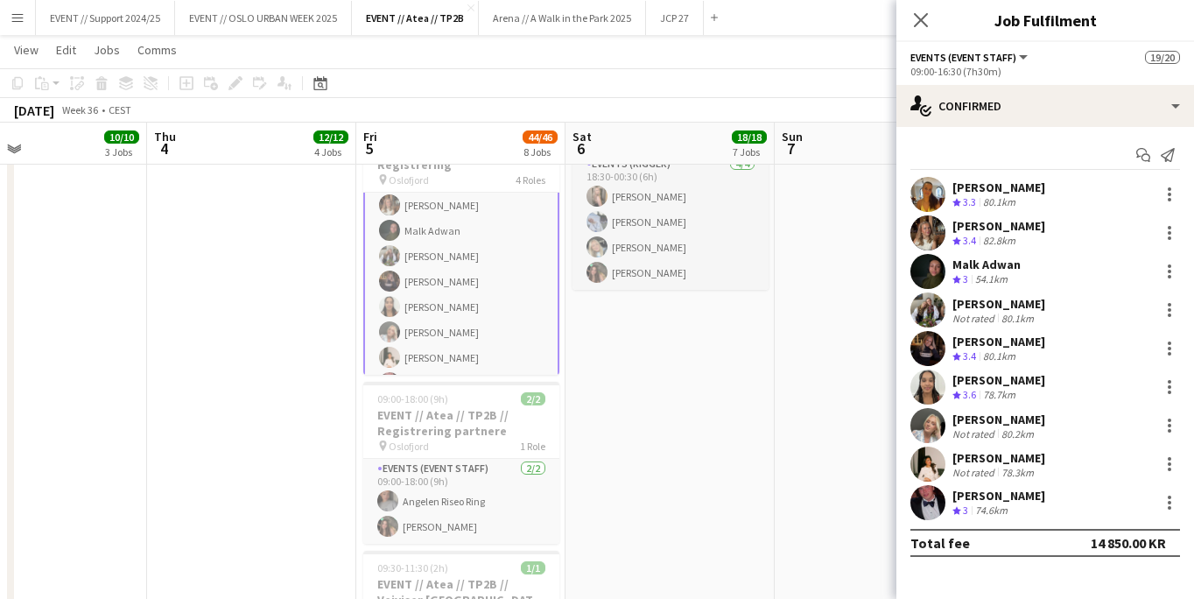
click at [926, 216] on app-user-avatar at bounding box center [927, 232] width 35 height 35
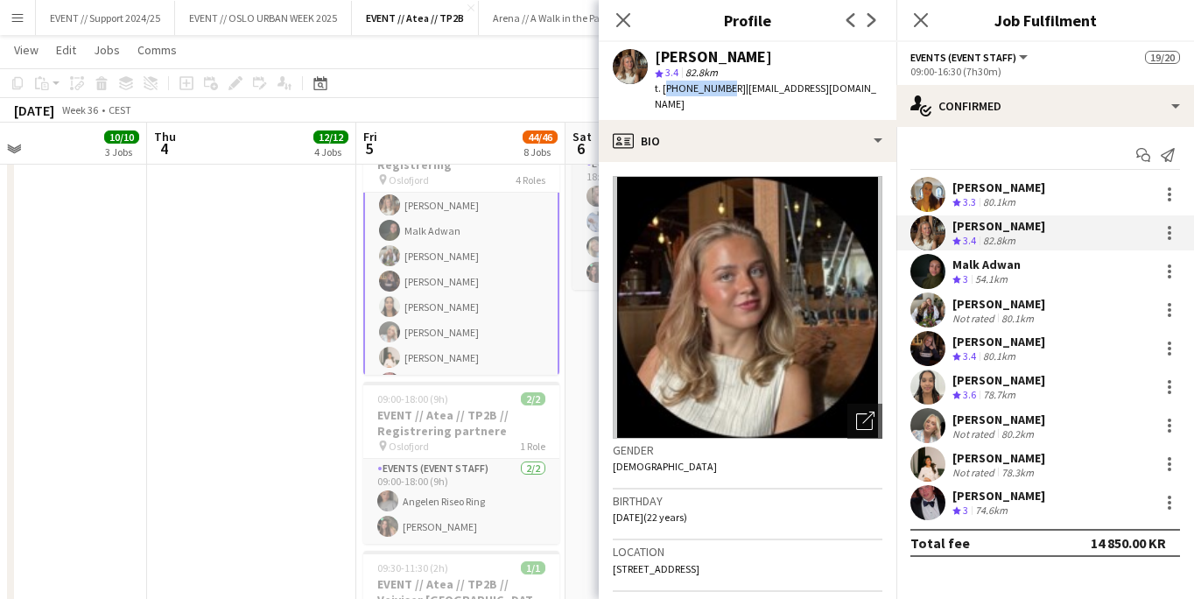
drag, startPoint x: 720, startPoint y: 88, endPoint x: 663, endPoint y: 89, distance: 56.9
click at [663, 89] on span "t. [PHONE_NUMBER]" at bounding box center [700, 87] width 91 height 13
copy span "[PHONE_NUMBER]"
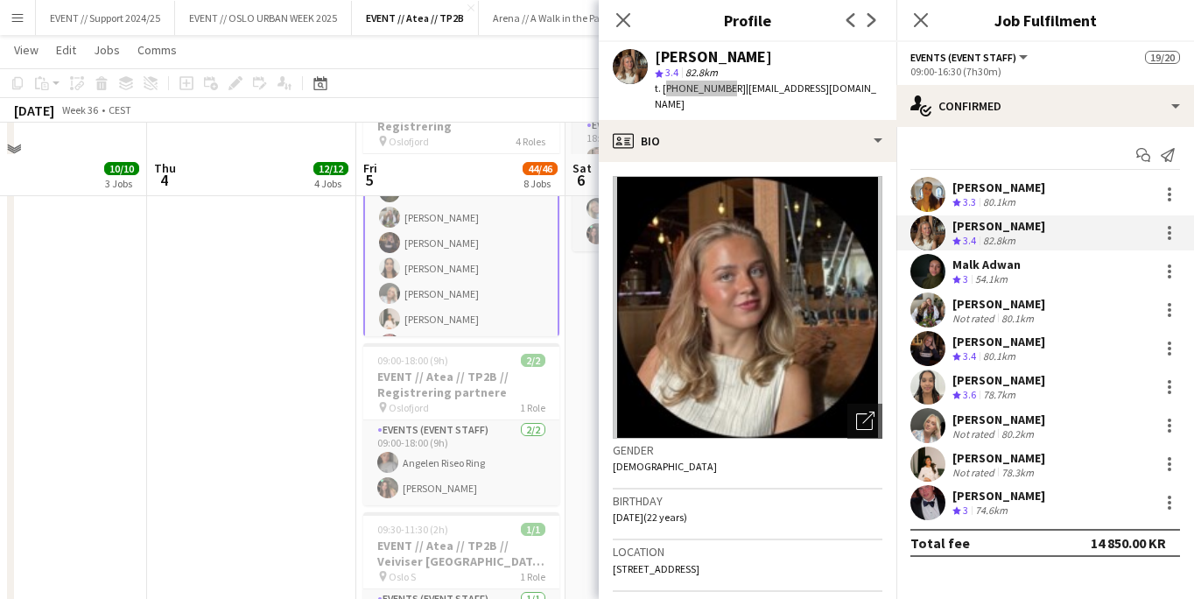
scroll to position [1276, 0]
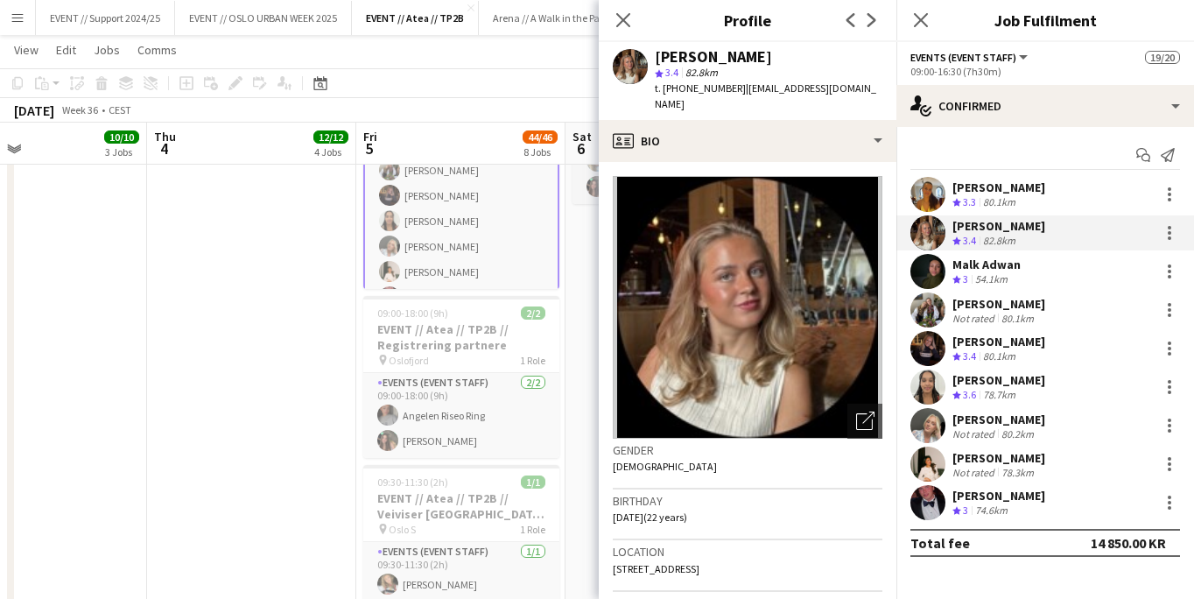
click at [487, 215] on app-card-role "Events (Event Staff) [DATE] 09:00-16:30 (7h30m) [PERSON_NAME] [PERSON_NAME] [PE…" at bounding box center [461, 183] width 196 height 266
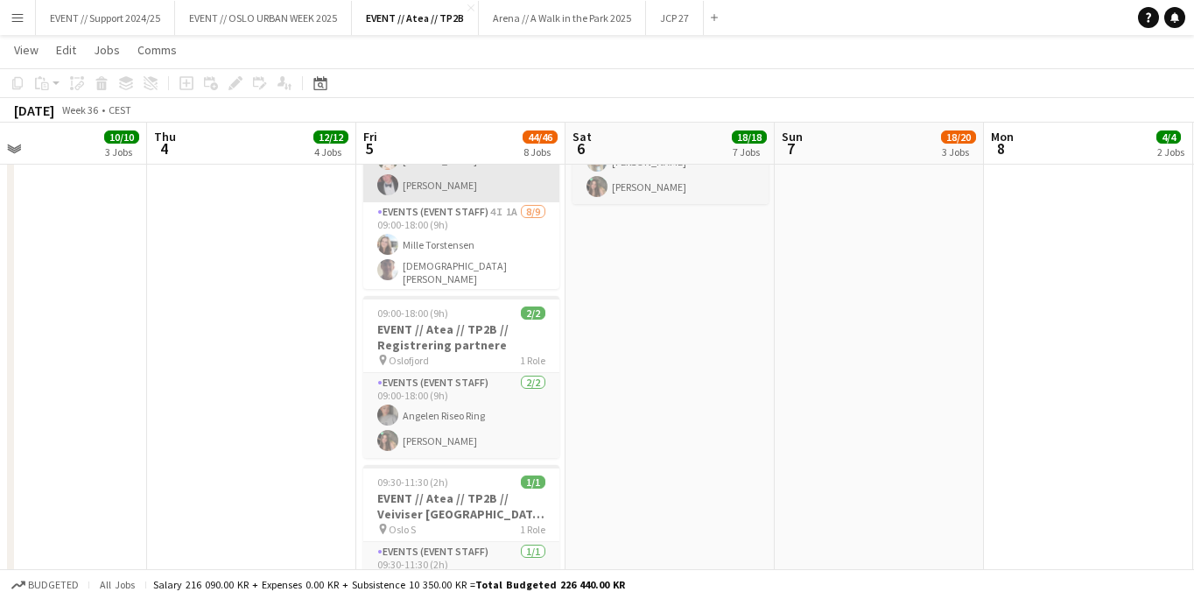
scroll to position [179, 0]
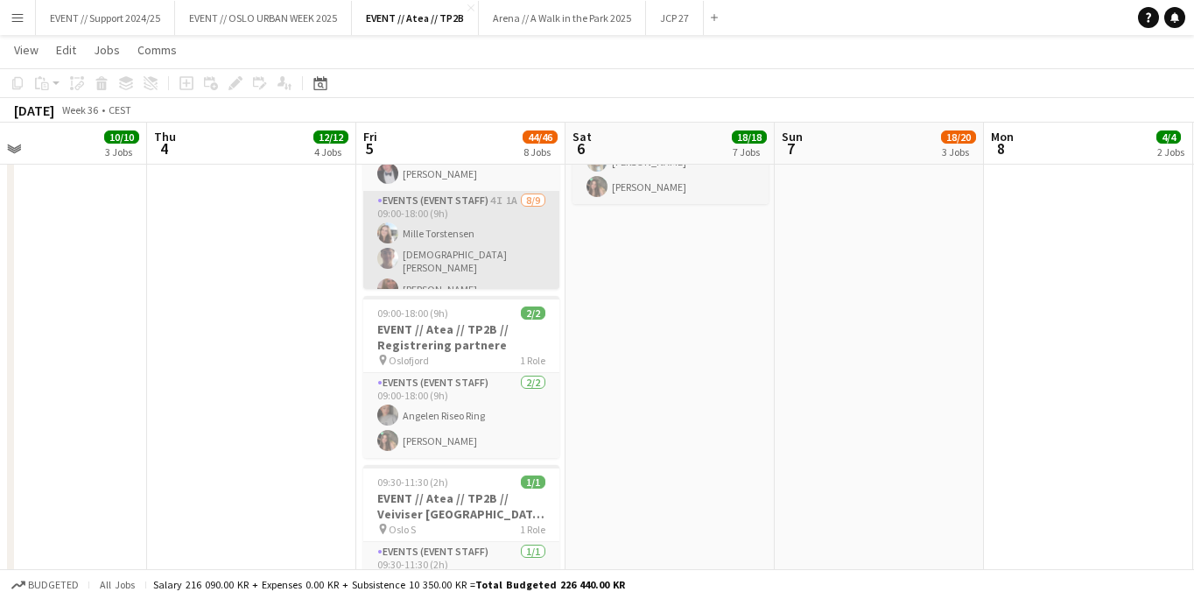
click at [456, 268] on app-card-role "Events (Event Staff) 4I 1A [DATE] 09:00-18:00 (9h) [PERSON_NAME] [PERSON_NAME] …" at bounding box center [461, 325] width 196 height 268
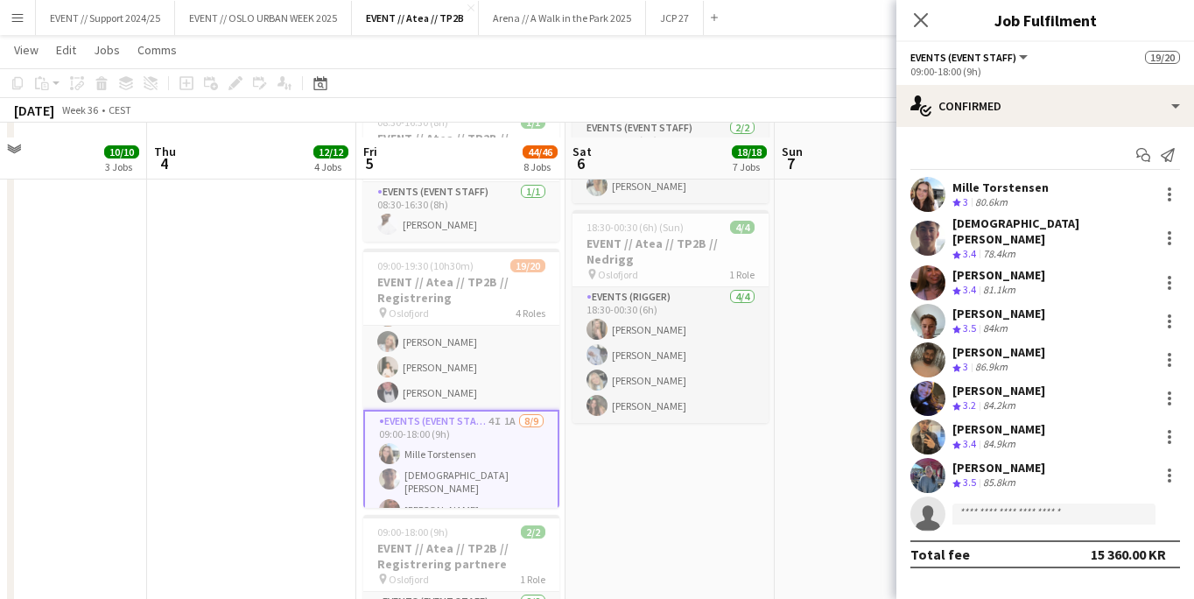
scroll to position [1044, 0]
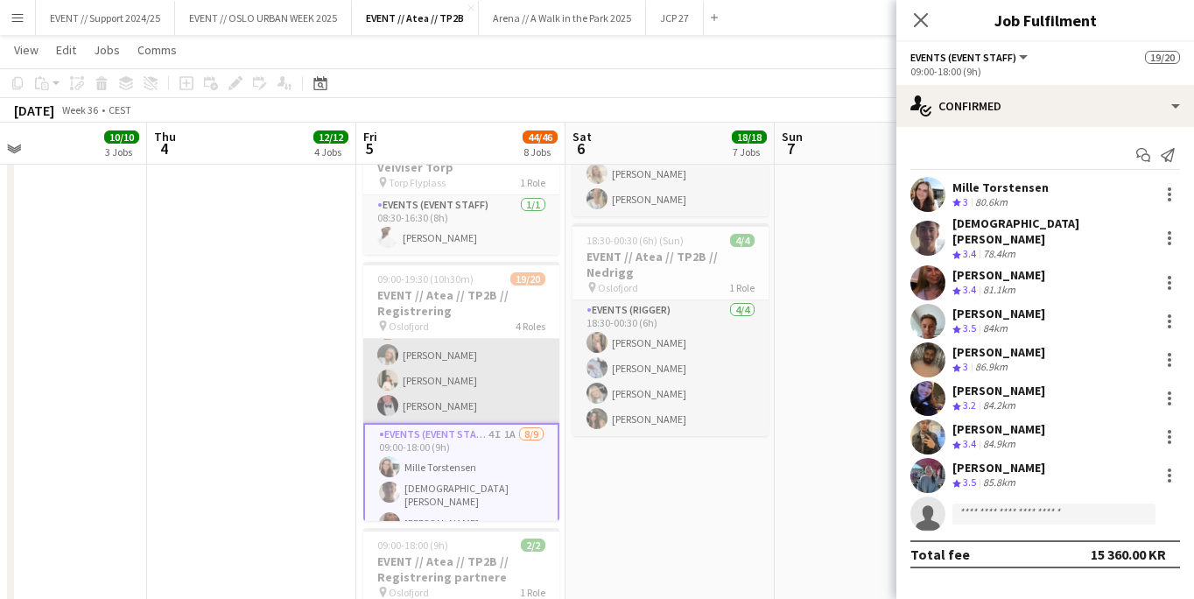
click at [491, 375] on app-card-role "Events (Event Staff) [DATE] 09:00-16:30 (7h30m) [PERSON_NAME] [PERSON_NAME] [PE…" at bounding box center [461, 291] width 196 height 263
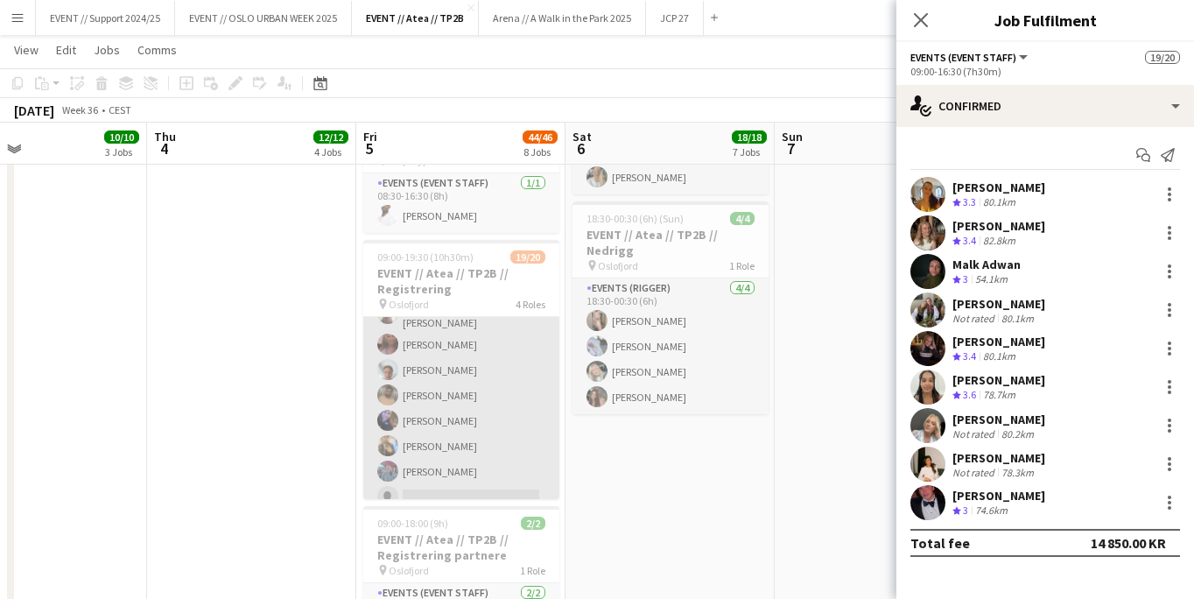
scroll to position [322, 0]
click at [470, 375] on app-card-role "Events (Event Staff) 4I 1A [DATE] 09:00-18:00 (9h) [PERSON_NAME] [PERSON_NAME] …" at bounding box center [461, 395] width 196 height 268
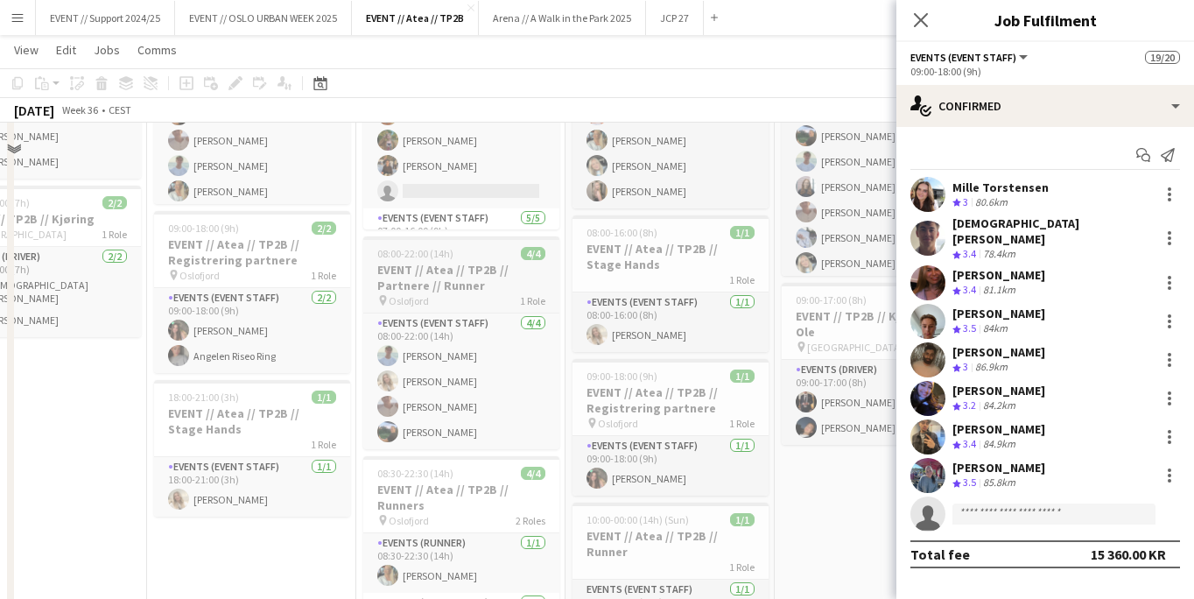
scroll to position [371, 0]
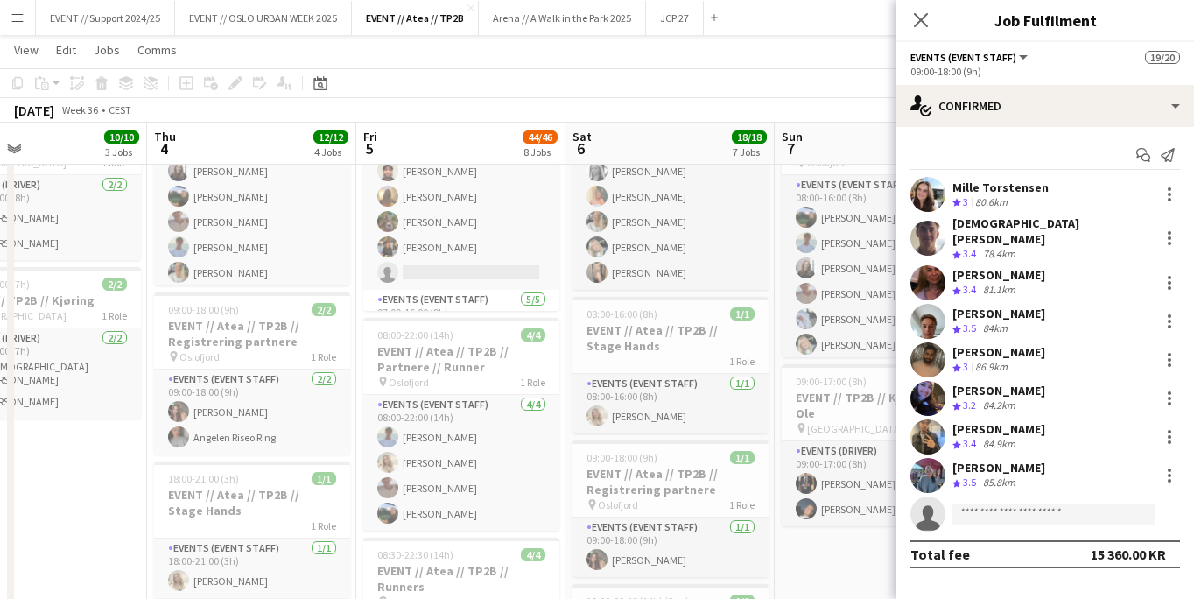
click at [14, 11] on app-icon "Menu" at bounding box center [18, 18] width 14 height 14
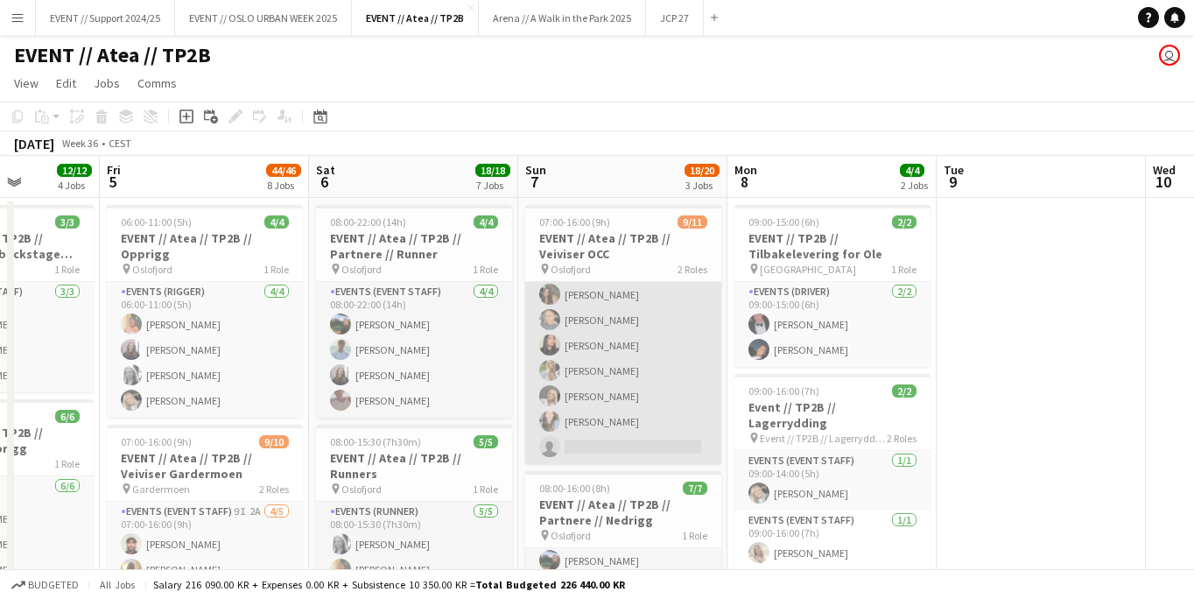
scroll to position [171, 0]
click at [624, 400] on app-card-role "Actor 1I 4A [DATE] 08:00-16:00 (8h) Roumaissaa [PERSON_NAME] [PERSON_NAME] [PER…" at bounding box center [623, 345] width 196 height 237
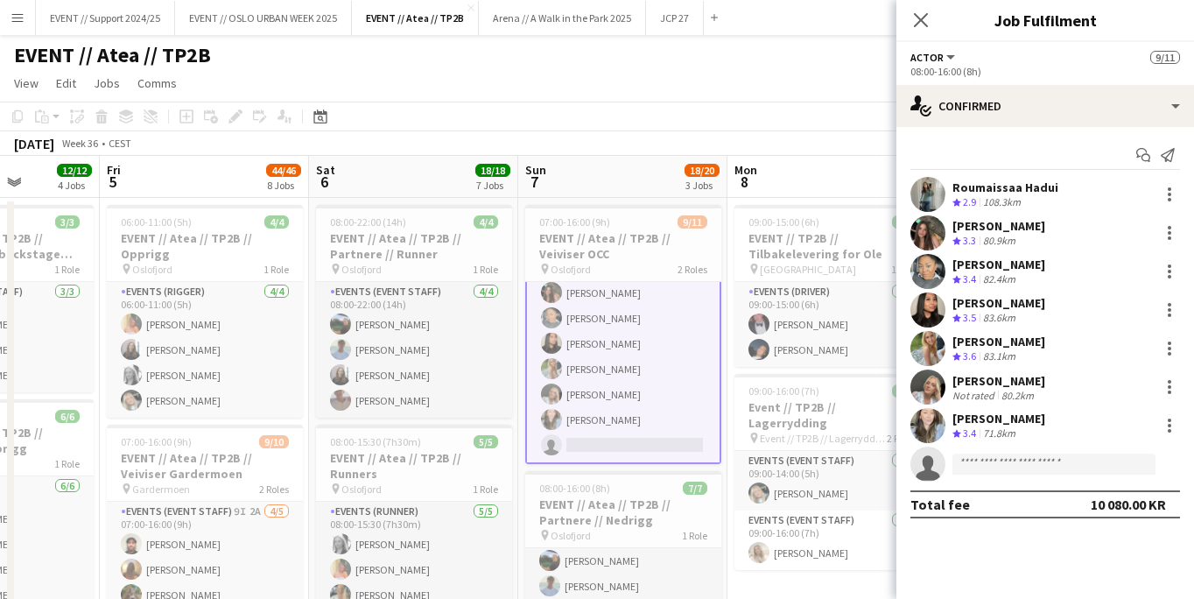
click at [926, 270] on app-user-avatar at bounding box center [927, 271] width 35 height 35
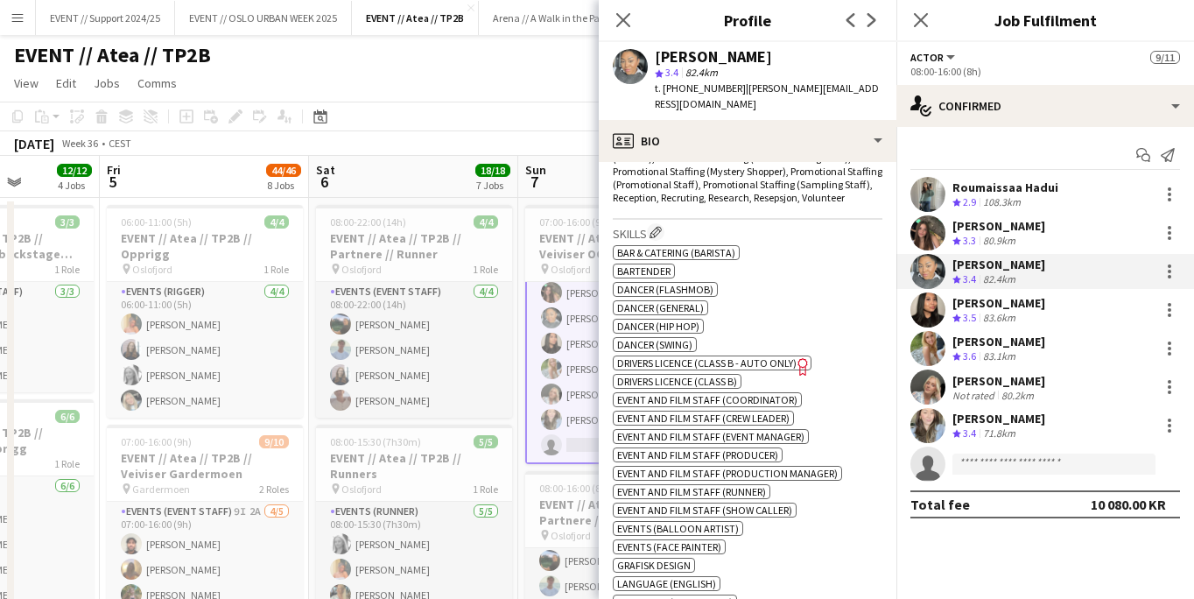
scroll to position [815, 0]
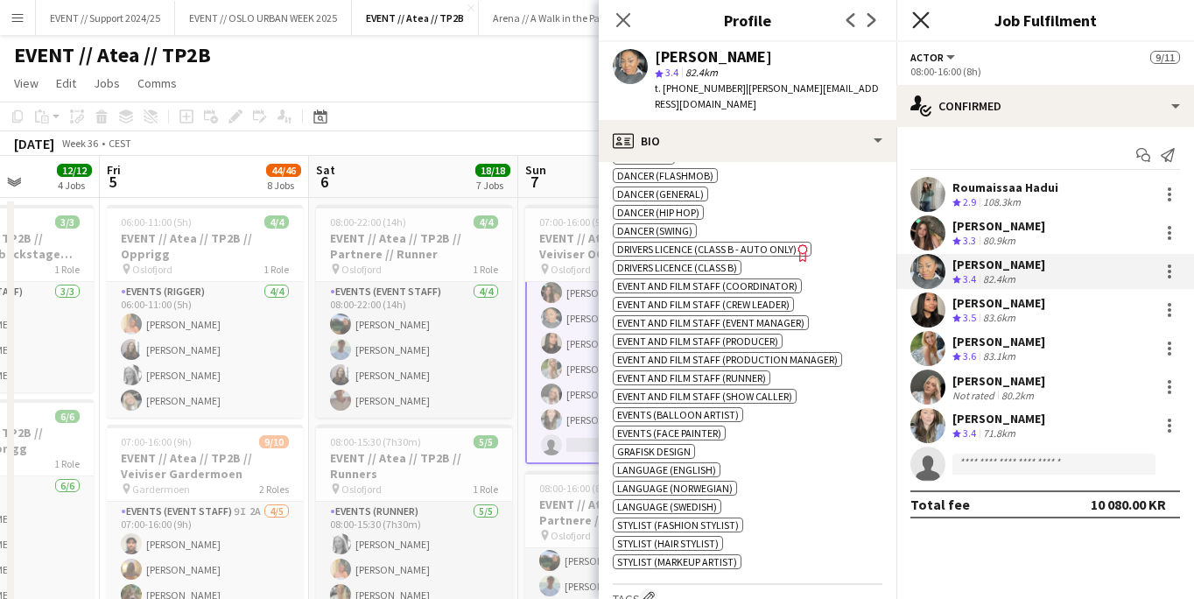
click at [922, 19] on icon at bounding box center [920, 19] width 17 height 17
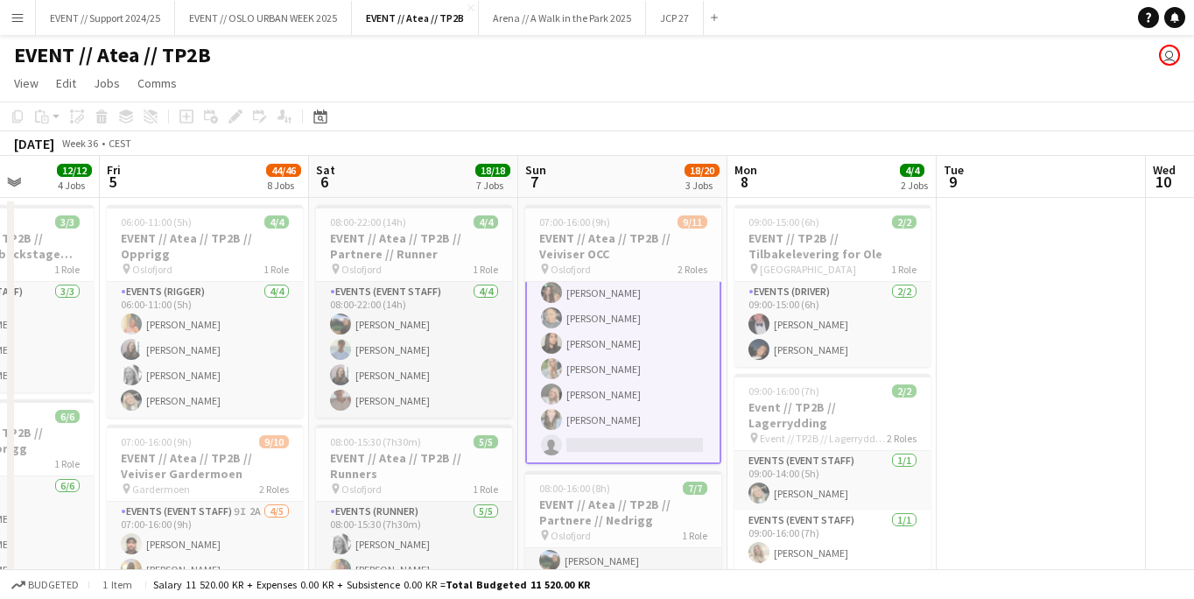
click at [635, 341] on app-card-role "Actor 1I 4A [DATE] 08:00-16:00 (8h) Roumaissaa [PERSON_NAME] [PERSON_NAME] [PER…" at bounding box center [623, 343] width 196 height 241
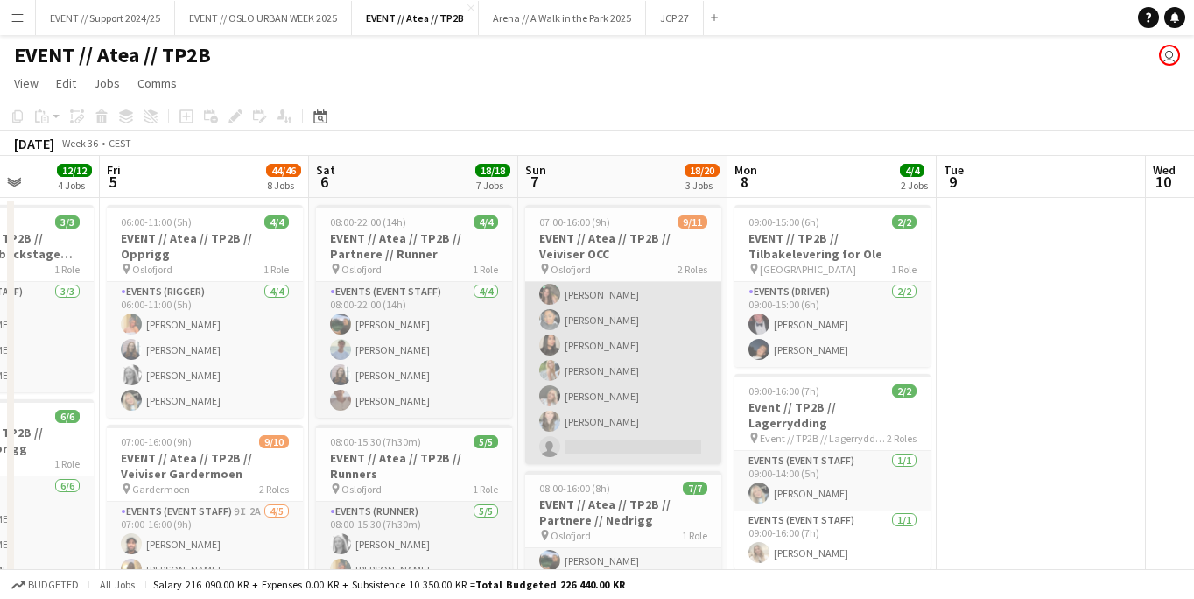
click at [635, 341] on app-card-role "Actor 1I 4A [DATE] 08:00-16:00 (8h) Roumaissaa [PERSON_NAME] [PERSON_NAME] [PER…" at bounding box center [623, 345] width 196 height 237
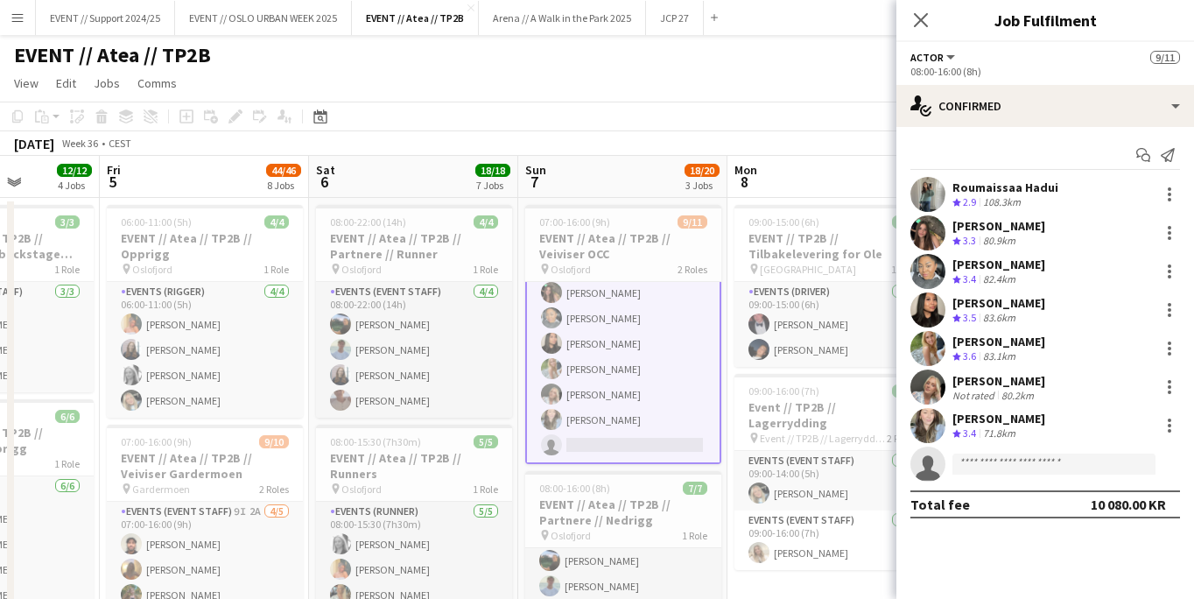
click at [928, 267] on app-user-avatar at bounding box center [927, 271] width 35 height 35
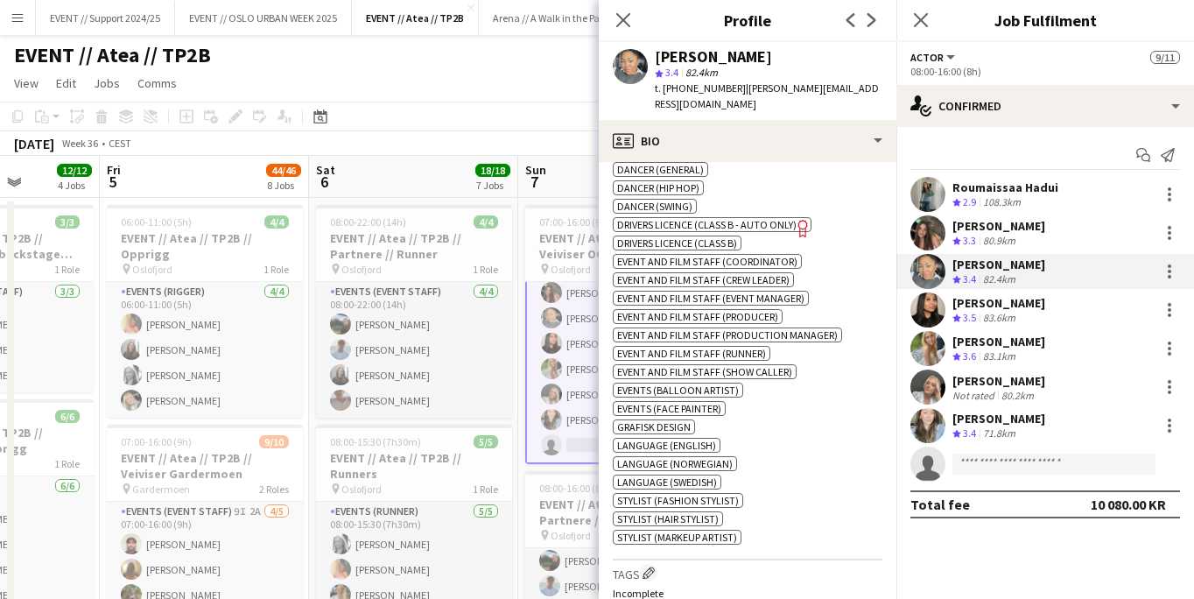
scroll to position [831, 0]
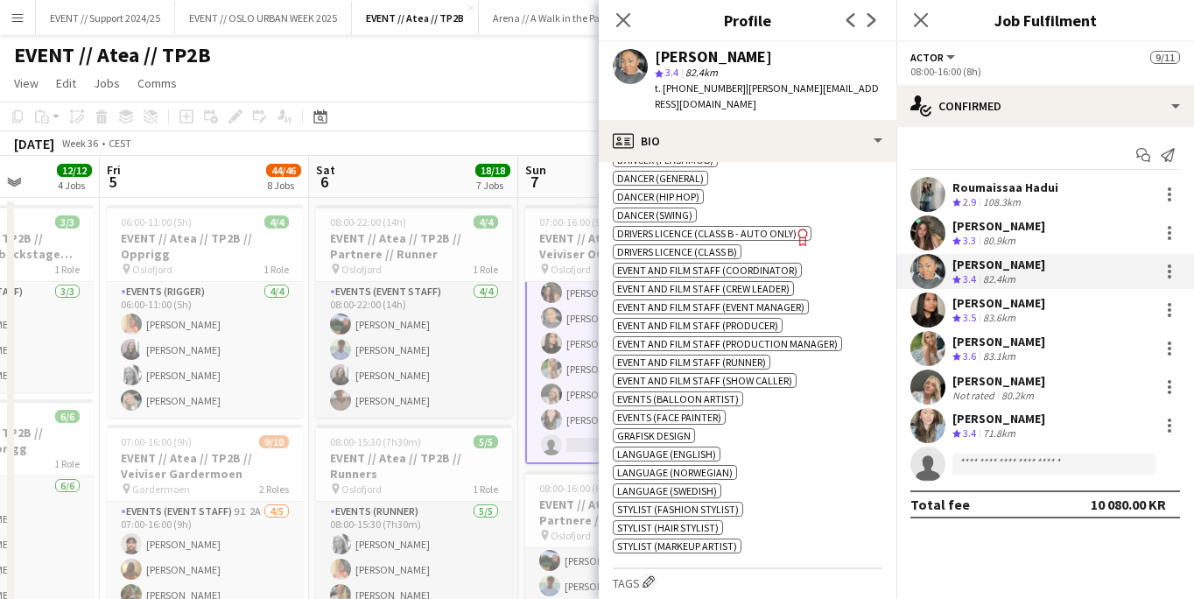
click at [777, 230] on span "Drivers Licence (Class B - AUTO ONLY)" at bounding box center [706, 233] width 179 height 13
click at [921, 25] on icon "Close pop-in" at bounding box center [920, 19] width 17 height 17
